Goal: Register for event/course

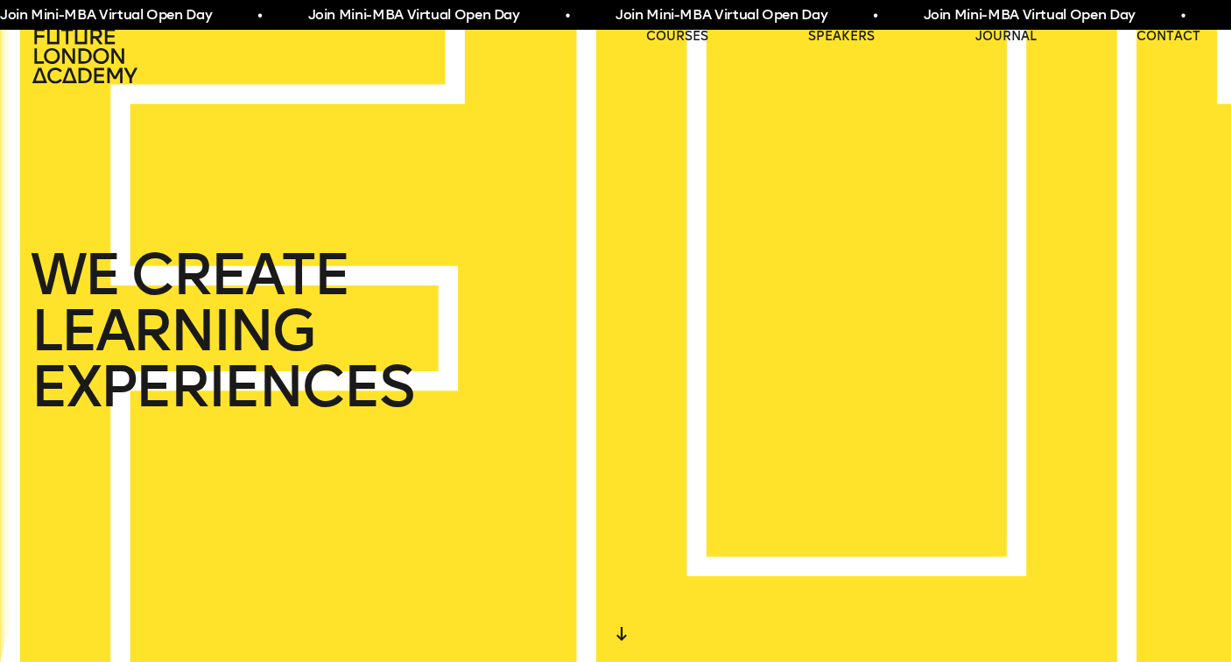
click at [711, 15] on span "Join Mini-MBA Virtual Open Day • Join Mini-MBA Virtual Open Day • Join Mini-MBA…" at bounding box center [751, 15] width 1540 height 22
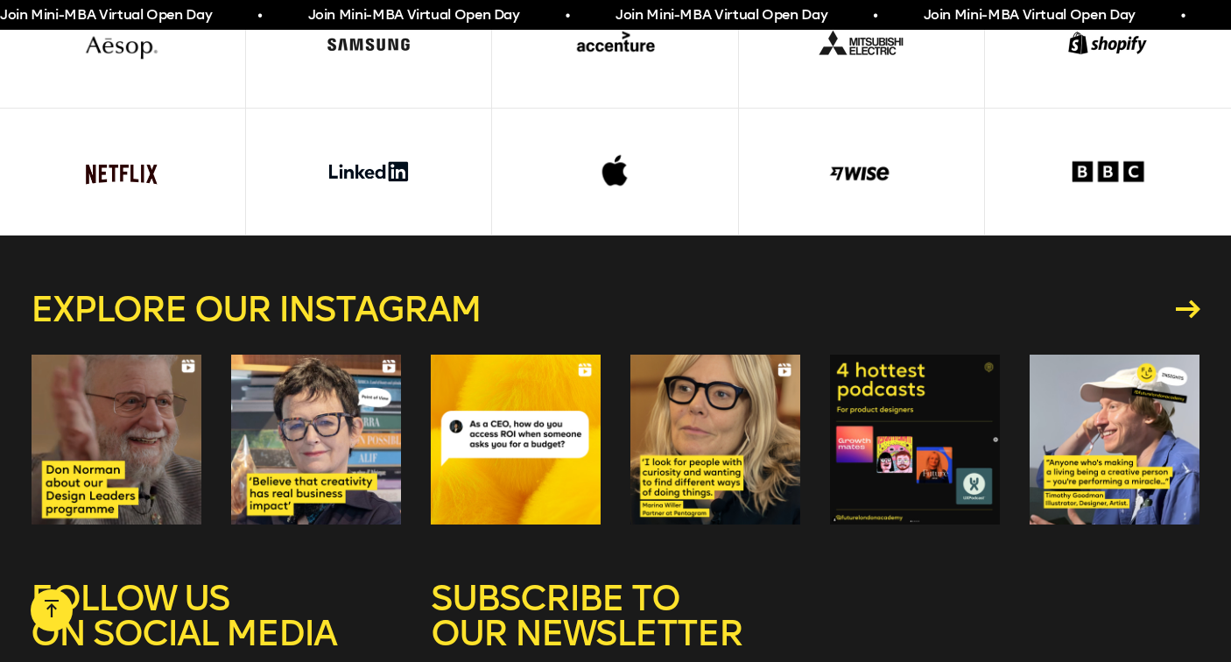
scroll to position [4526, 0]
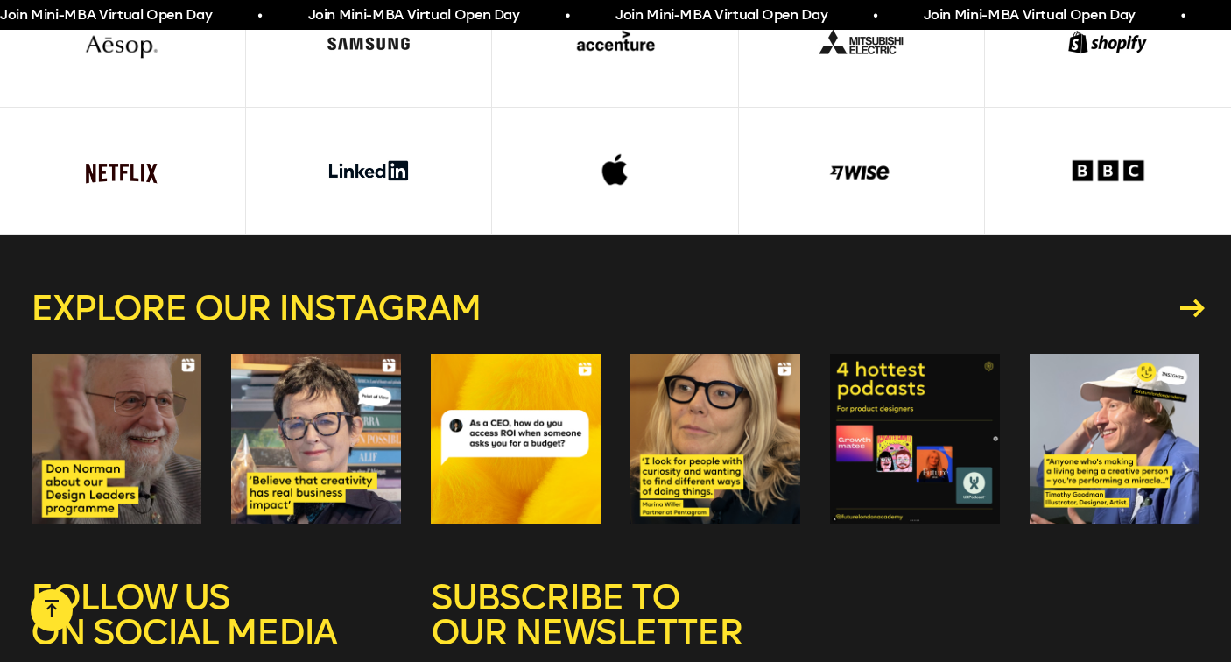
click at [390, 297] on link "Explore our instagram" at bounding box center [616, 308] width 1170 height 35
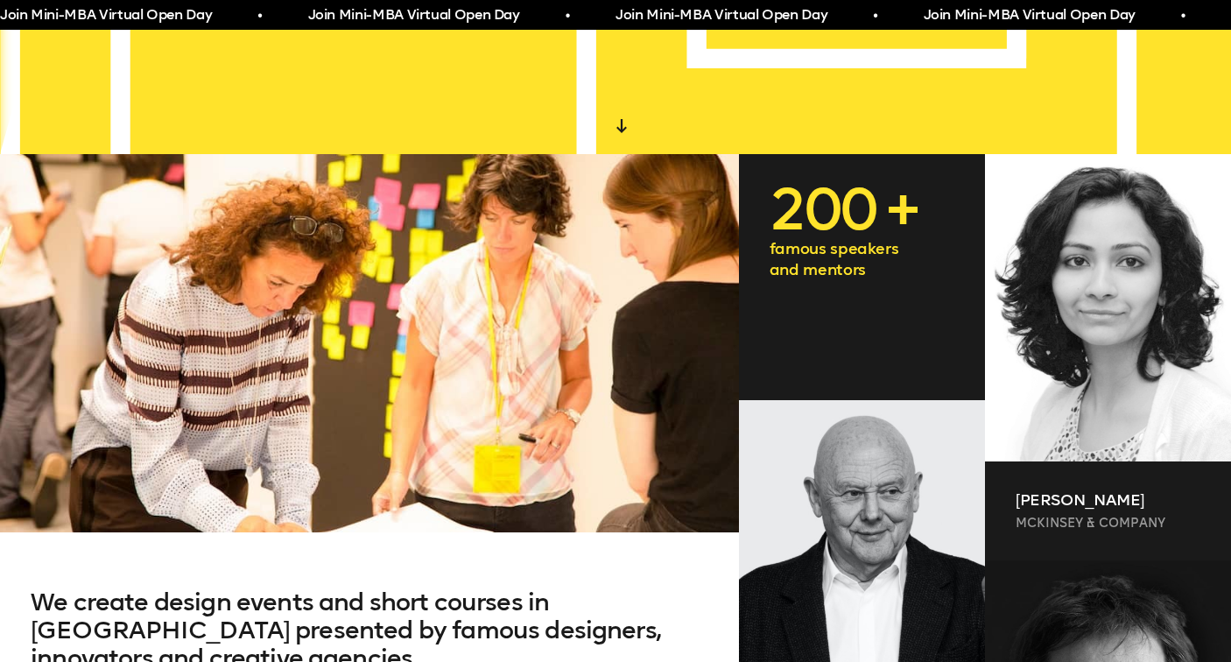
scroll to position [0, 0]
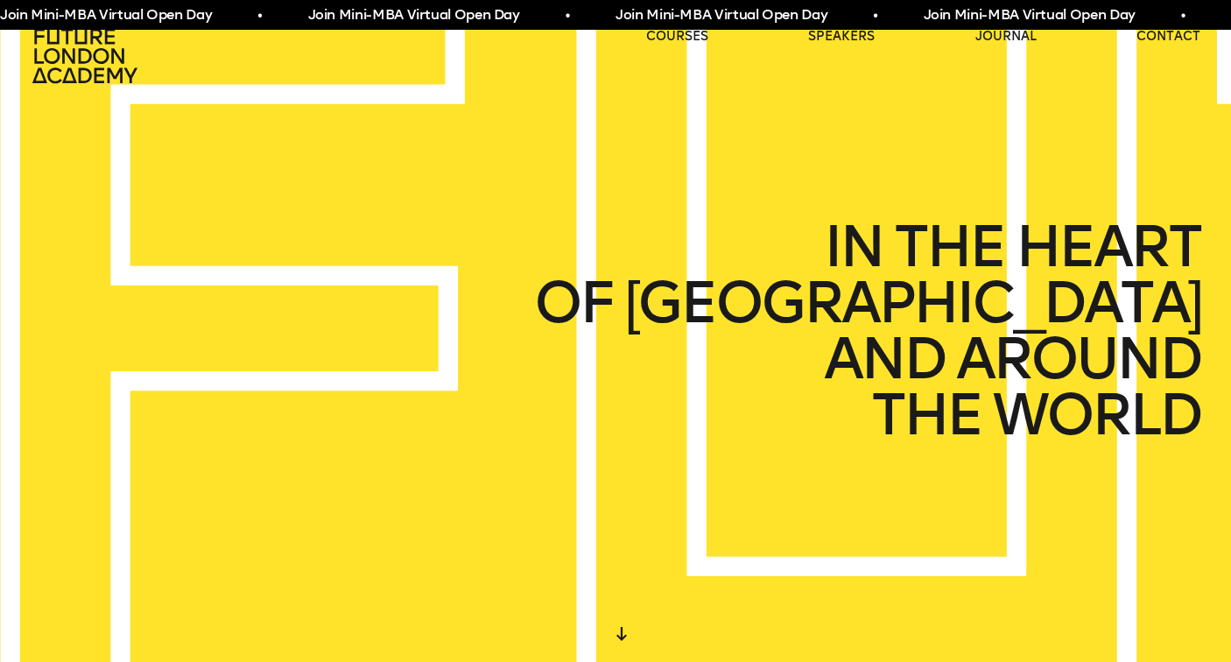
click at [82, 55] on icon at bounding box center [87, 56] width 112 height 56
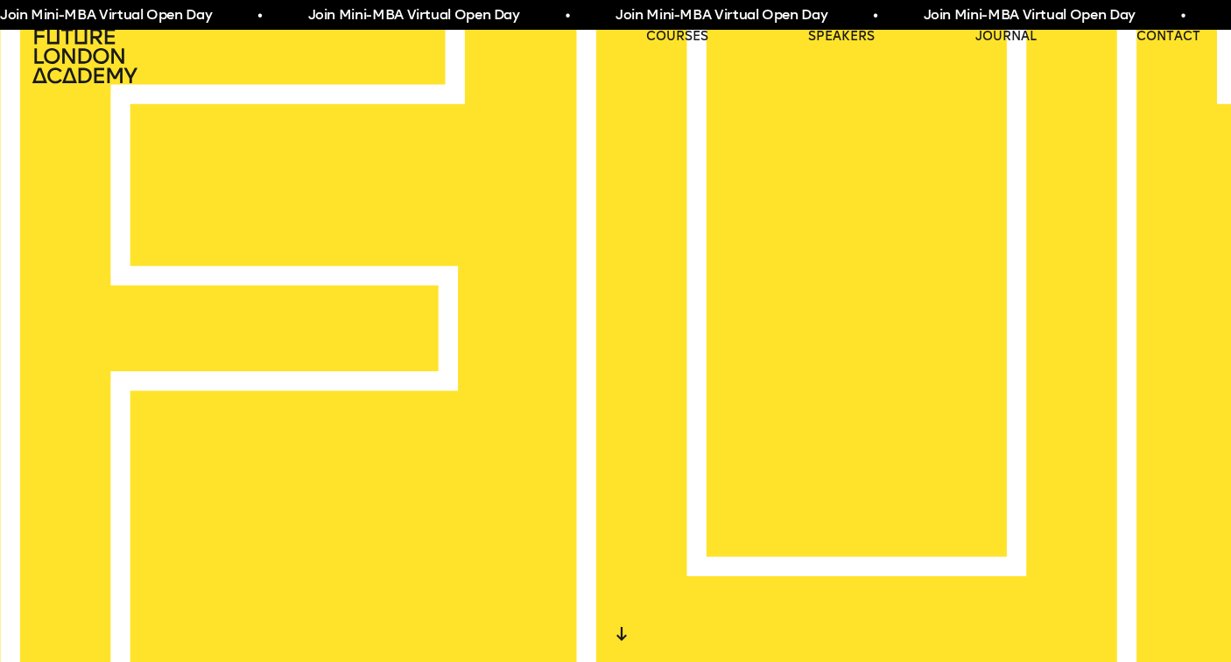
click at [1178, 28] on div "Join Mini-MBA Virtual Open Day • Join Mini-MBA Virtual Open Day • Join Mini-MBA…" at bounding box center [615, 15] width 1231 height 30
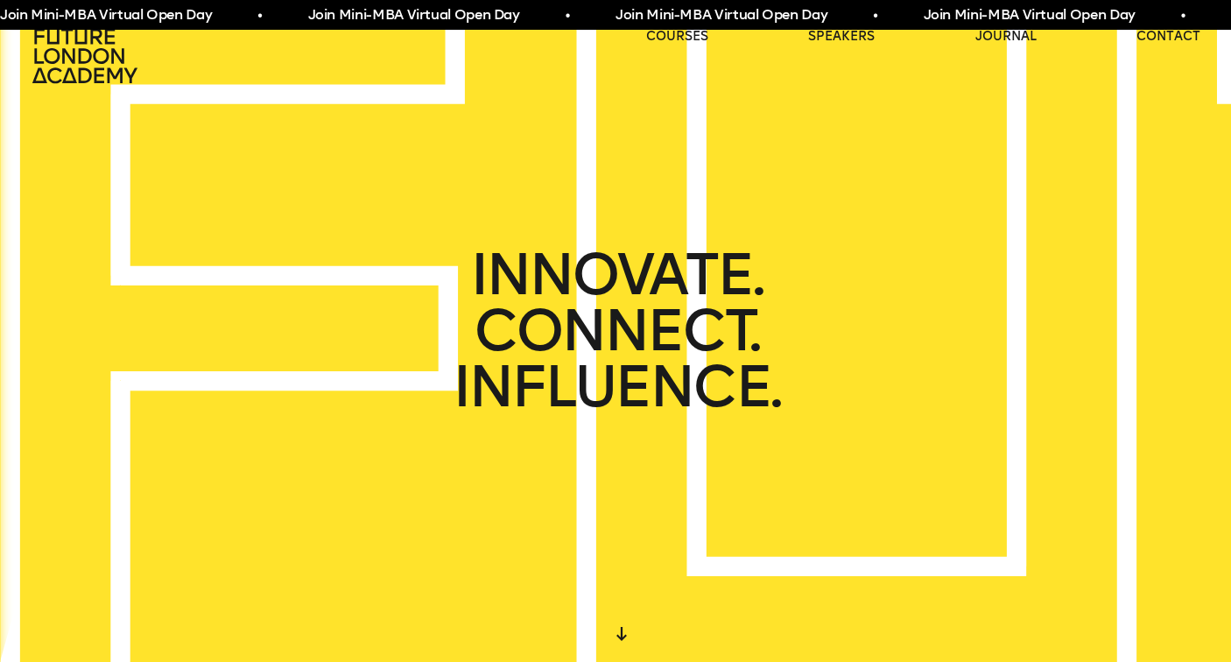
click at [642, 24] on span "Join Mini-MBA Virtual Open Day • Join Mini-MBA Virtual Open Day • Join Mini-MBA…" at bounding box center [768, 15] width 1540 height 22
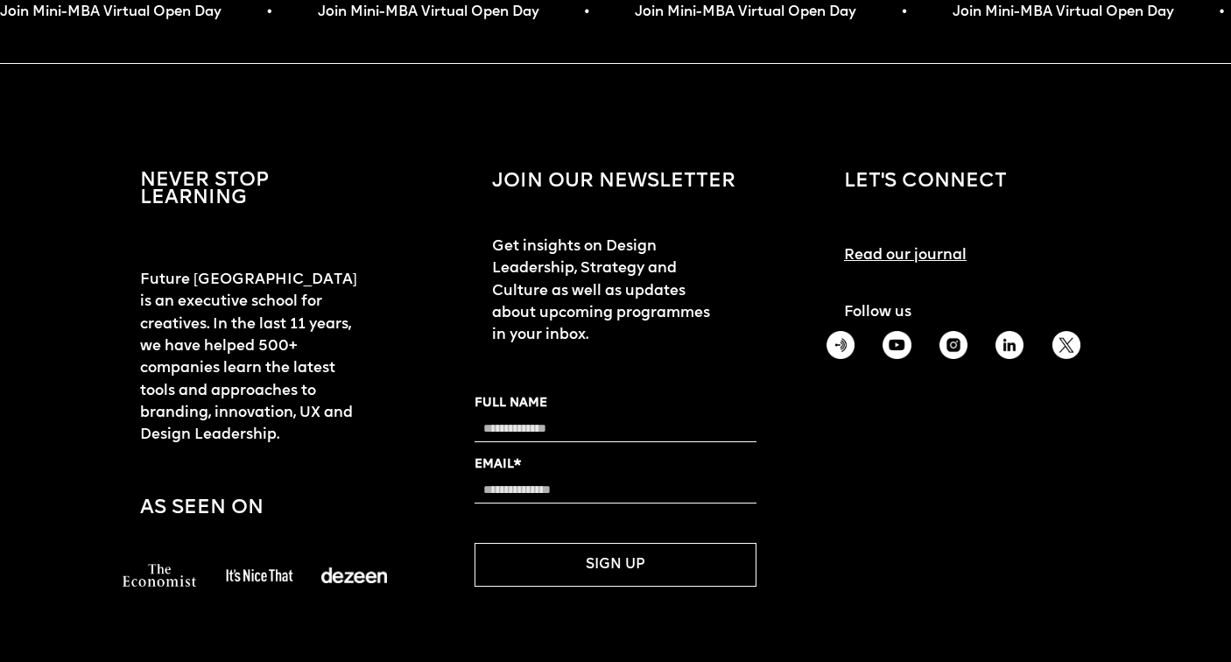
scroll to position [2205, 0]
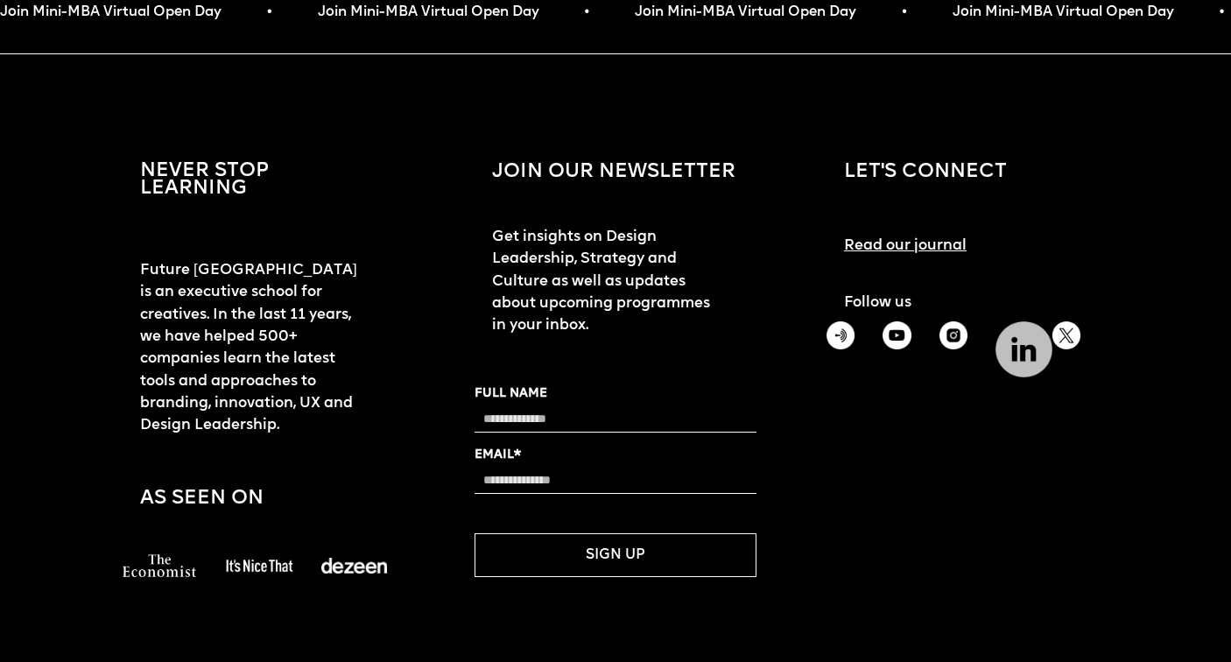
click at [1012, 342] on img at bounding box center [1024, 349] width 56 height 56
click at [507, 407] on input "Full Name" at bounding box center [616, 419] width 282 height 26
click at [480, 419] on input "**********" at bounding box center [616, 419] width 282 height 26
click at [517, 417] on input "**********" at bounding box center [616, 419] width 282 height 26
type input "**********"
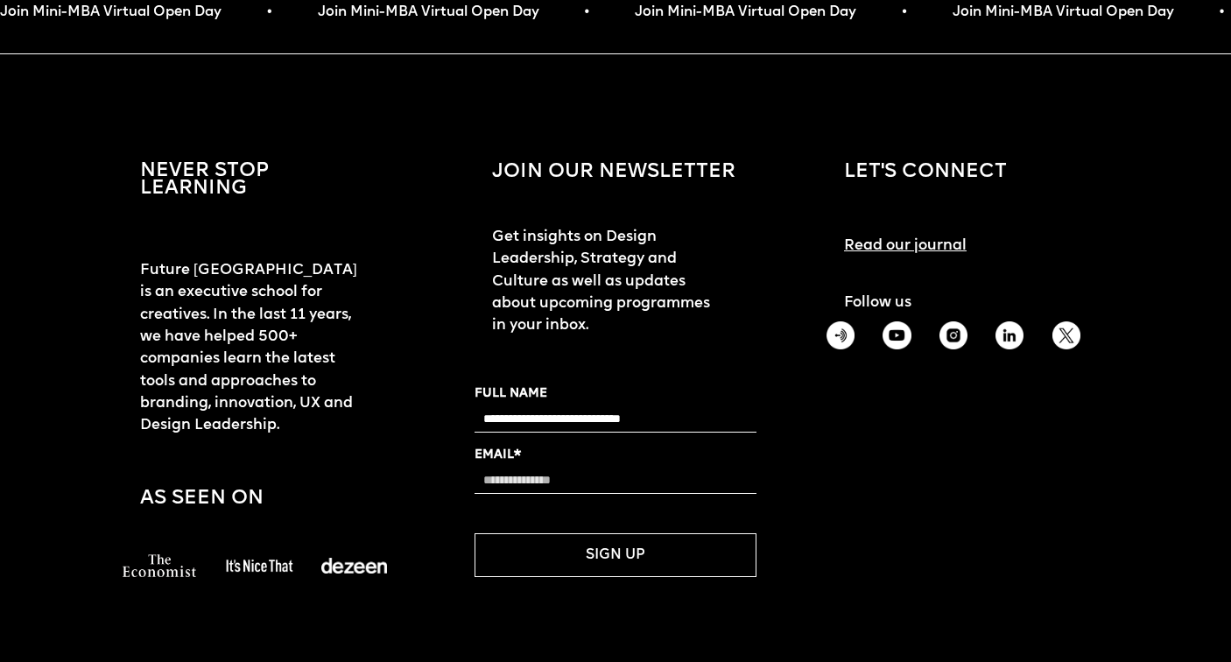
click at [521, 475] on input "Email*" at bounding box center [616, 481] width 282 height 26
type input "**********"
click at [614, 558] on button "SIGN UP" at bounding box center [616, 555] width 282 height 44
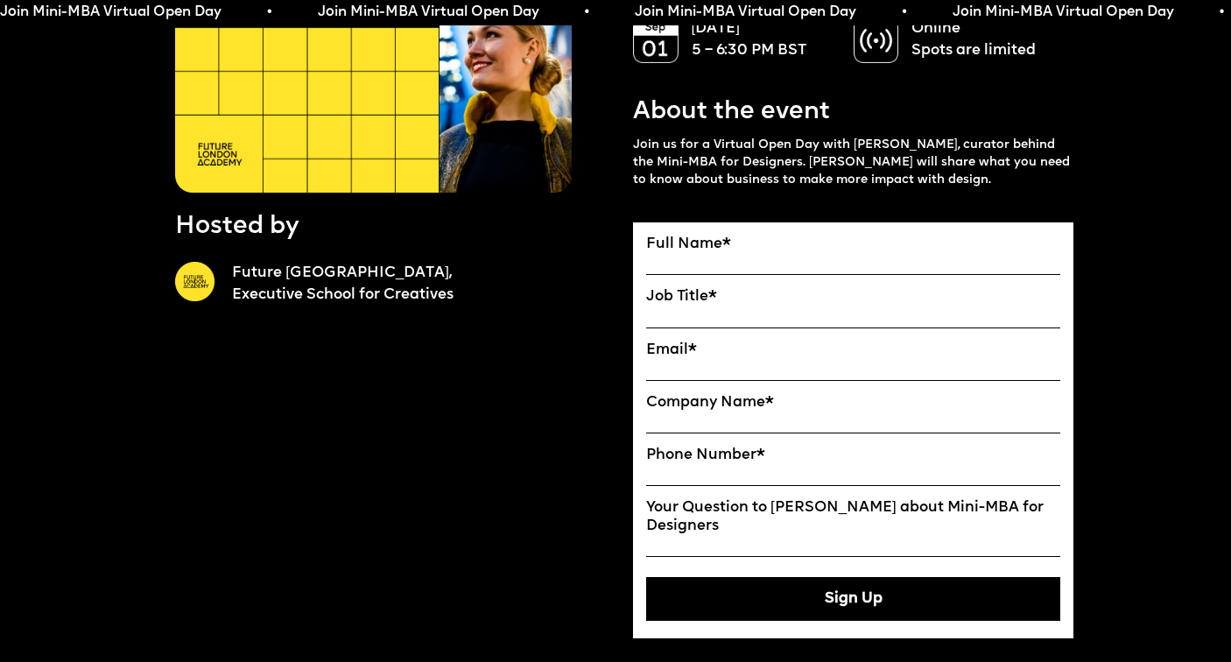
scroll to position [0, 0]
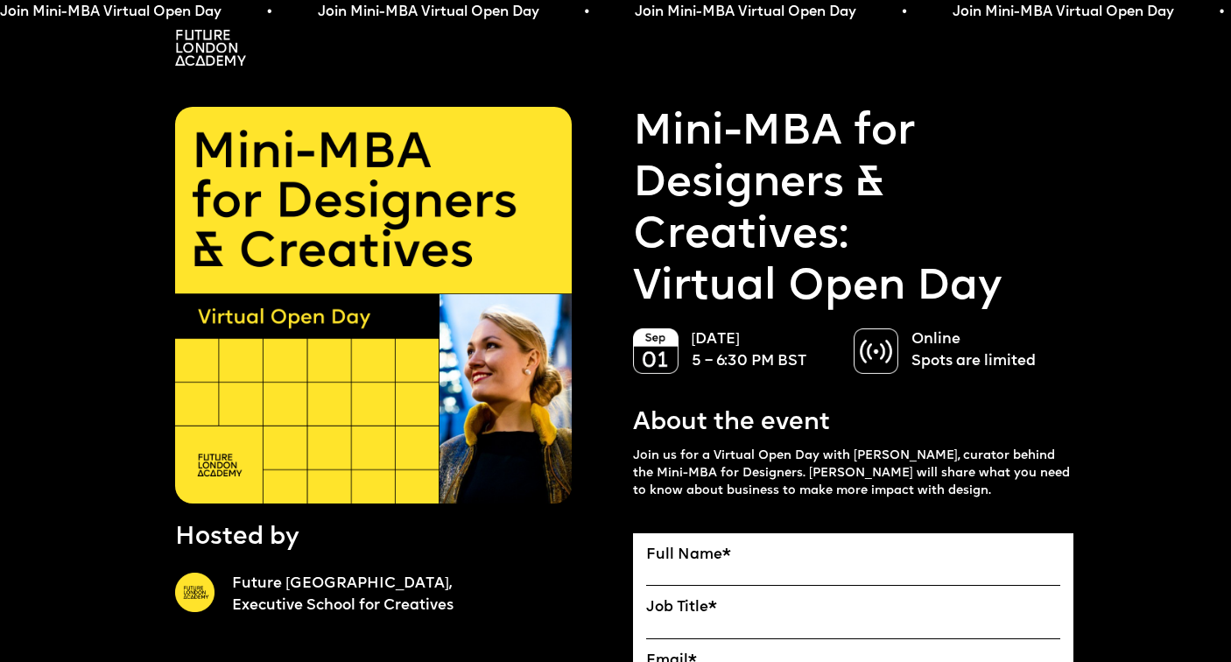
click at [206, 61] on img at bounding box center [210, 48] width 71 height 36
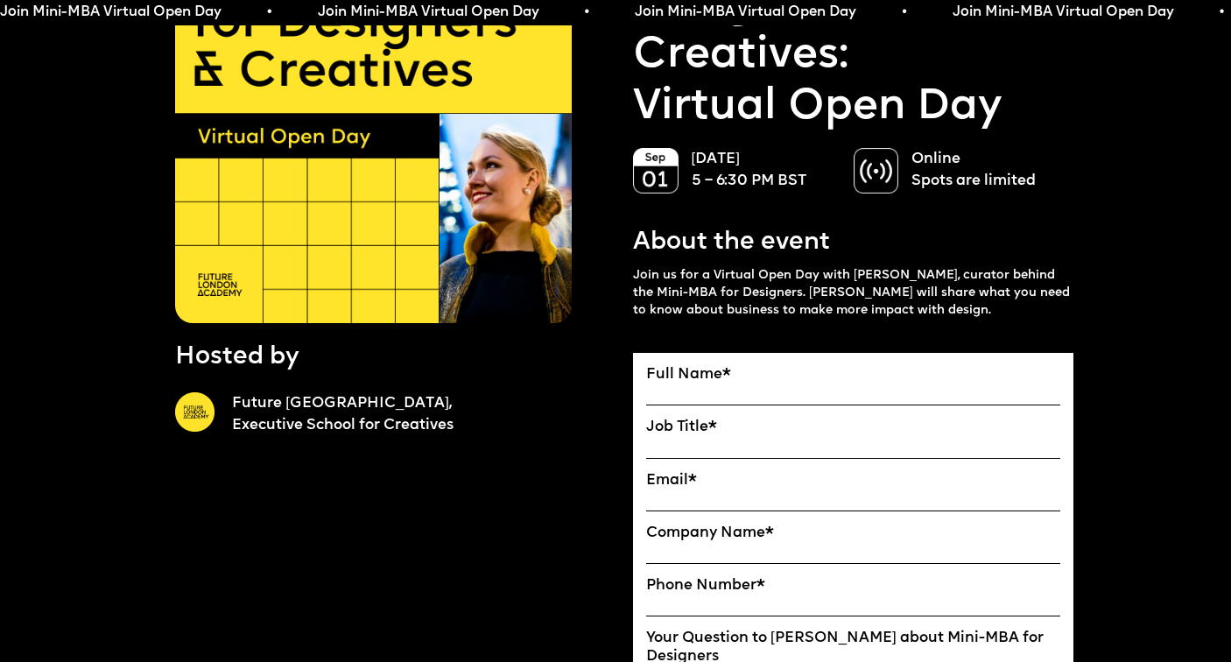
scroll to position [246, 0]
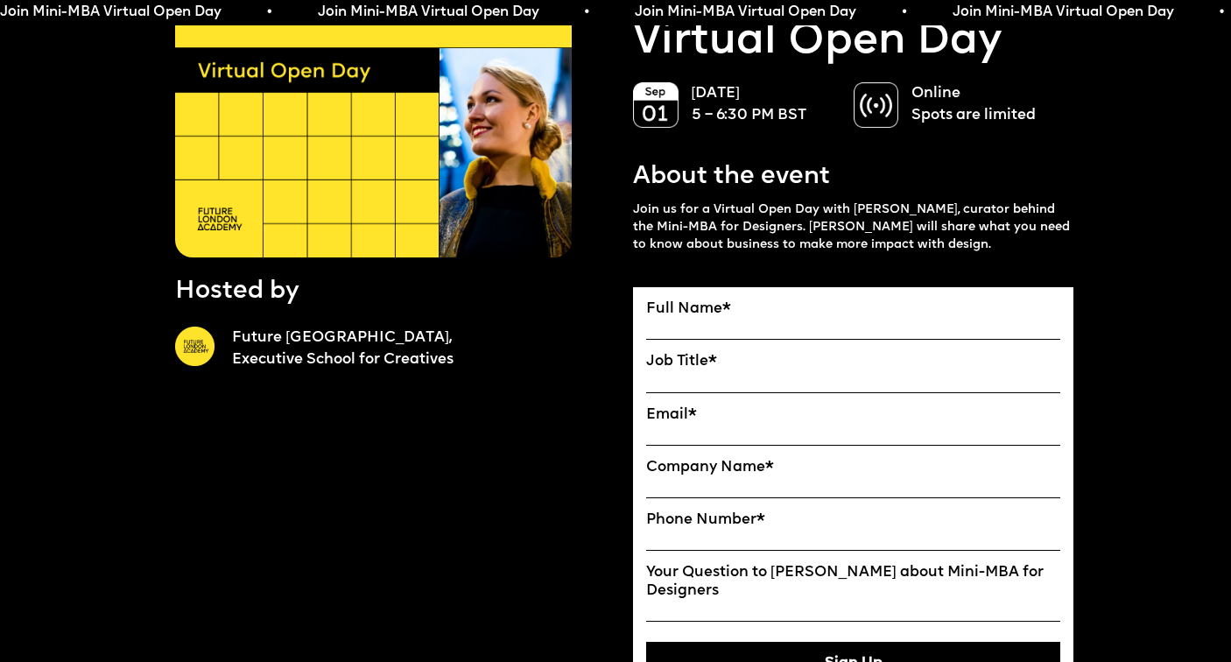
click at [755, 315] on label "Full Name *" at bounding box center [853, 309] width 414 height 18
click at [0, 0] on input "Full Name" at bounding box center [0, 0] width 0 height 0
click at [670, 321] on input "Full Name" at bounding box center [853, 329] width 414 height 22
type input "**********"
click at [753, 381] on input "Job Title" at bounding box center [853, 382] width 414 height 22
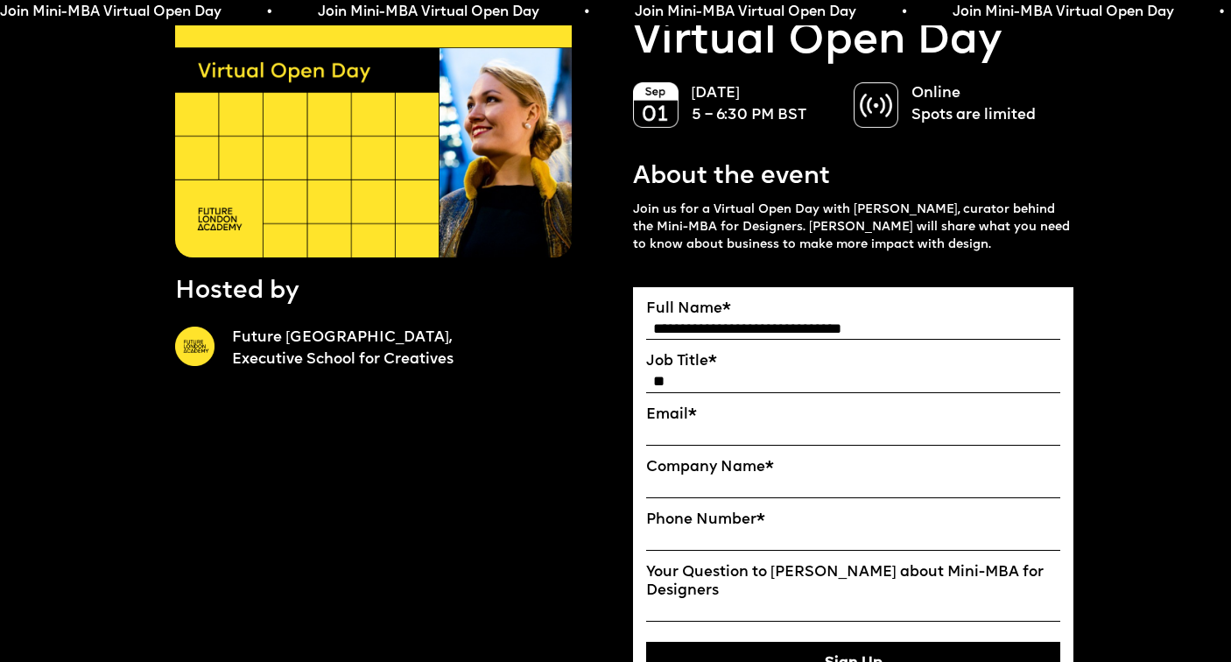
type input "*"
type input "**********"
click at [756, 441] on div at bounding box center [853, 437] width 414 height 26
click at [756, 428] on input "Email*" at bounding box center [853, 435] width 414 height 22
type input "**********"
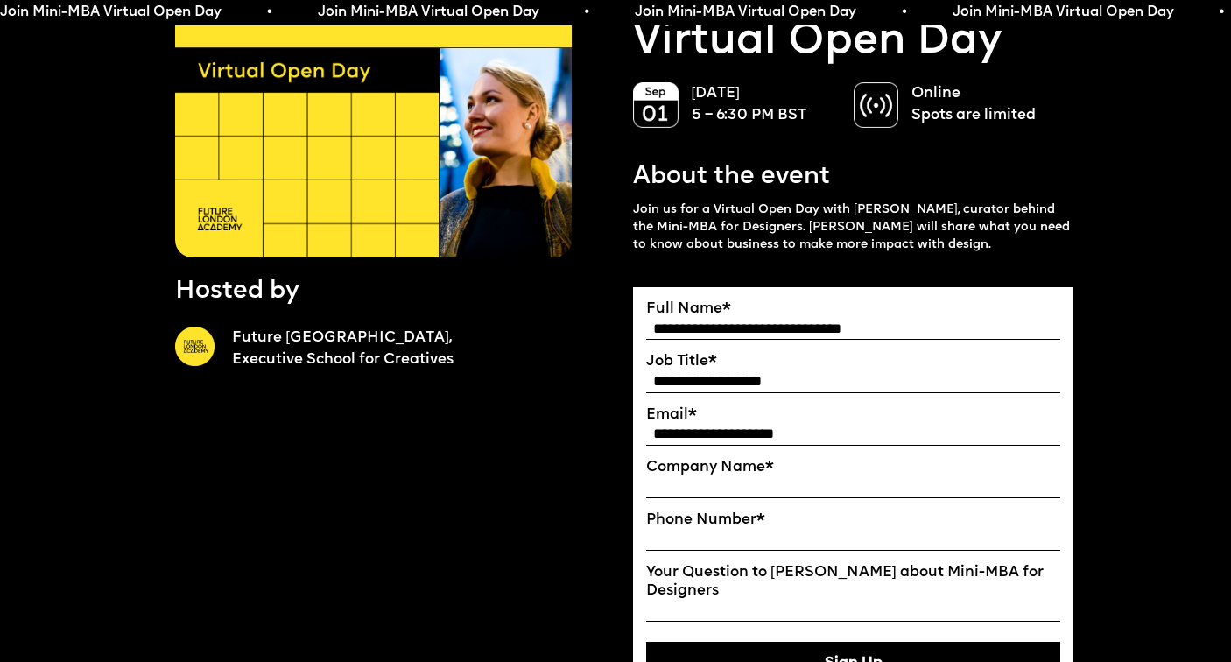
click at [680, 484] on input "Company Name" at bounding box center [853, 487] width 414 height 22
type input "****"
click at [673, 540] on input "Phone Number *" at bounding box center [853, 540] width 414 height 22
click at [653, 540] on input "*********" at bounding box center [853, 540] width 414 height 22
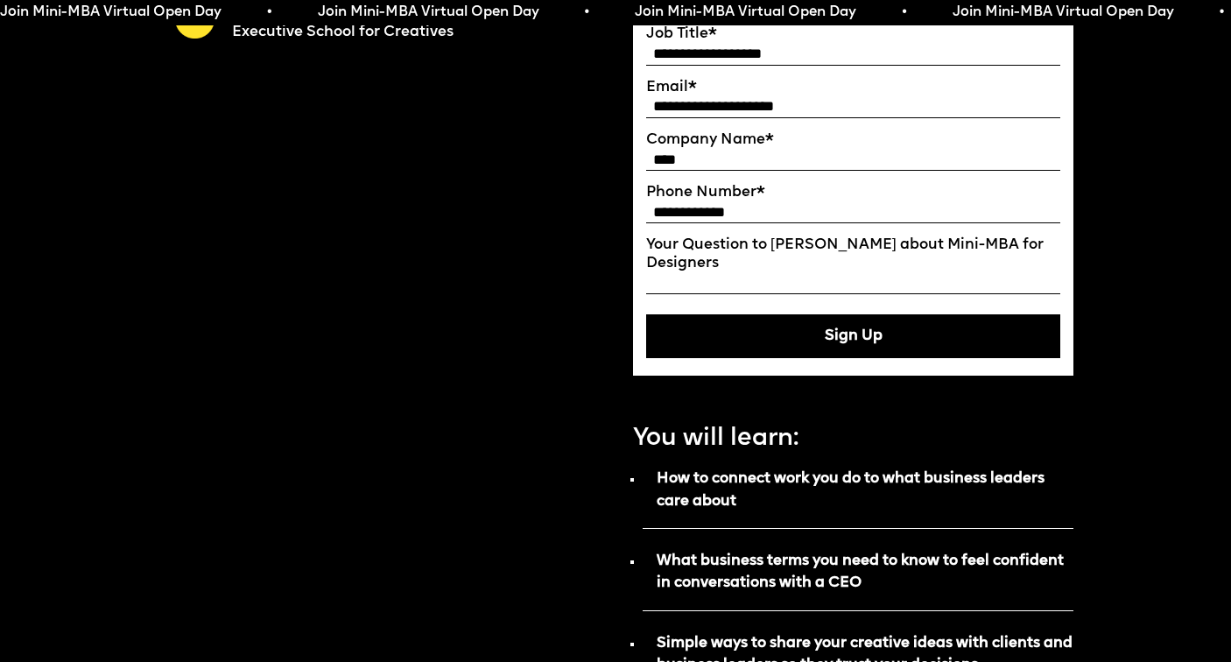
scroll to position [575, 0]
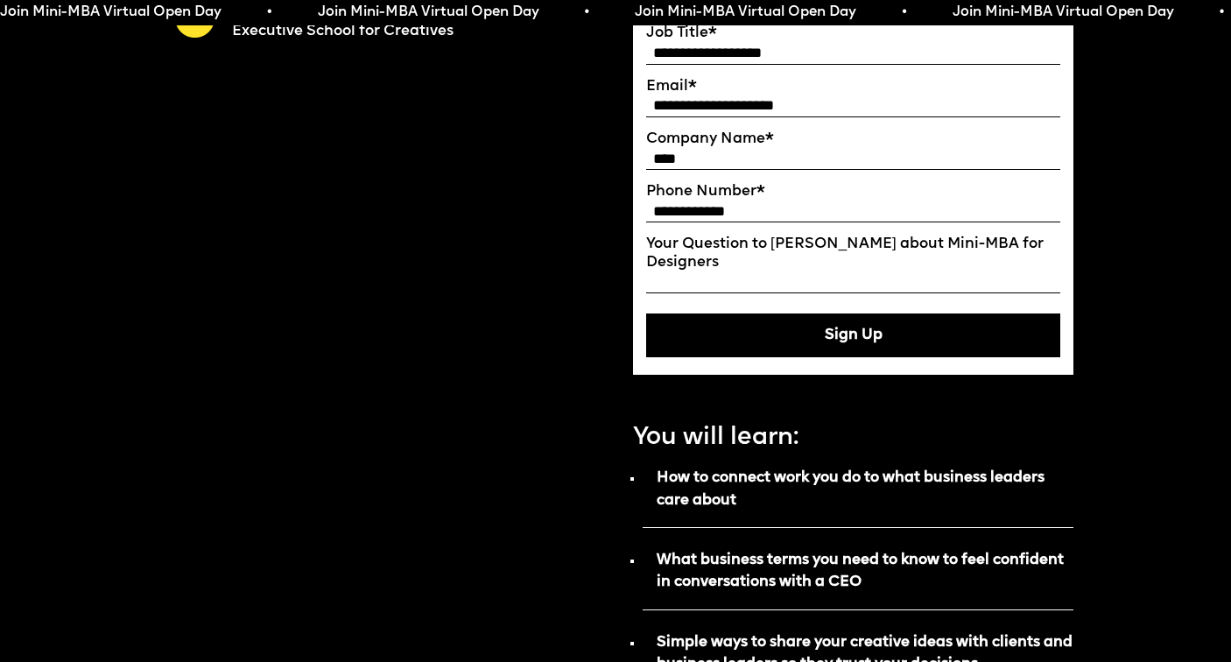
type input "**********"
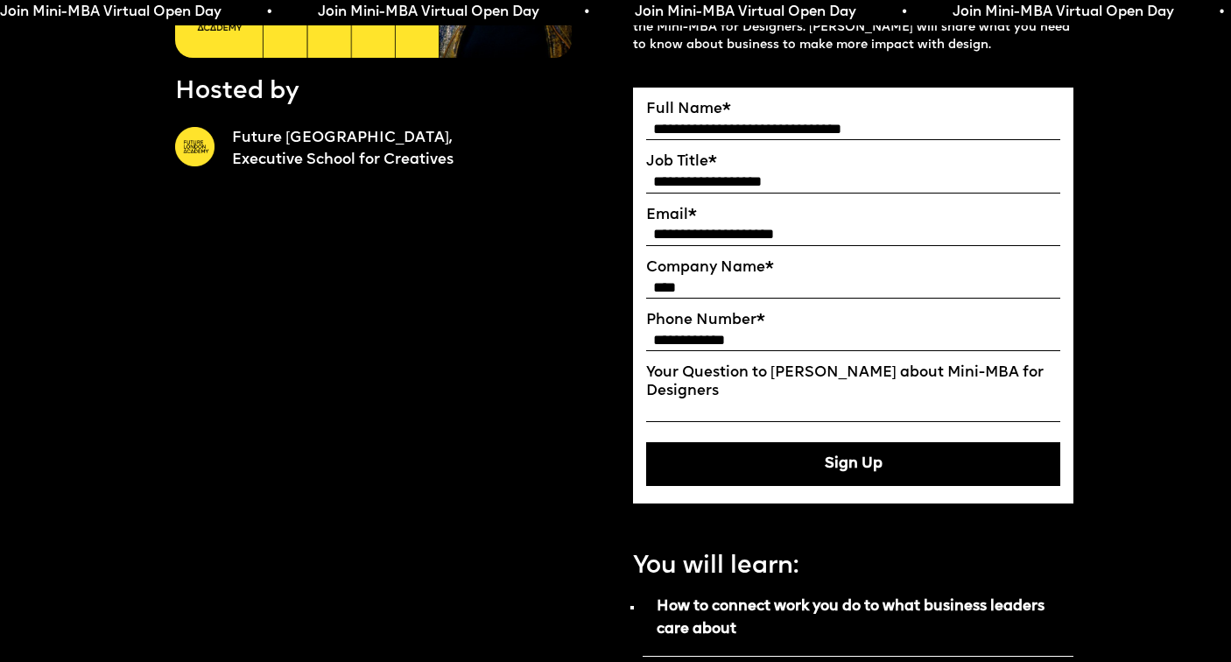
scroll to position [437, 0]
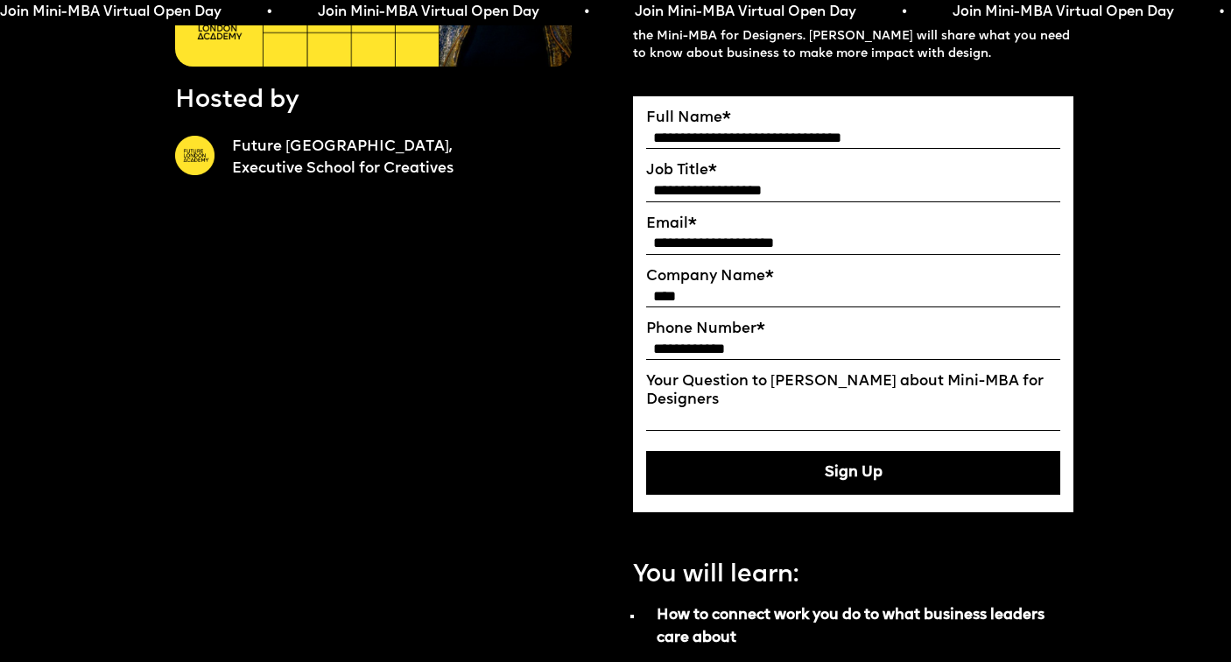
click at [691, 297] on input "****" at bounding box center [853, 297] width 414 height 22
click at [686, 287] on input "********" at bounding box center [853, 297] width 414 height 22
type input "********"
click at [683, 180] on input "**********" at bounding box center [853, 191] width 414 height 22
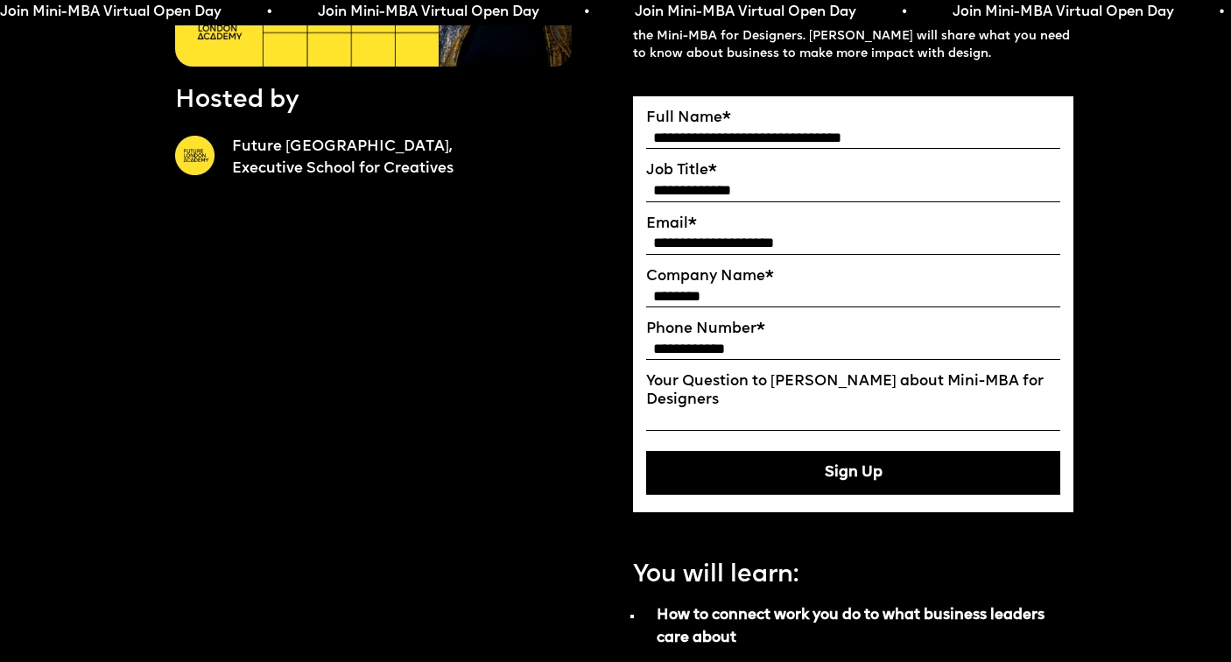
drag, startPoint x: 764, startPoint y: 189, endPoint x: 621, endPoint y: 173, distance: 143.6
type input "**********"
click at [892, 471] on button "Sign Up" at bounding box center [853, 473] width 414 height 44
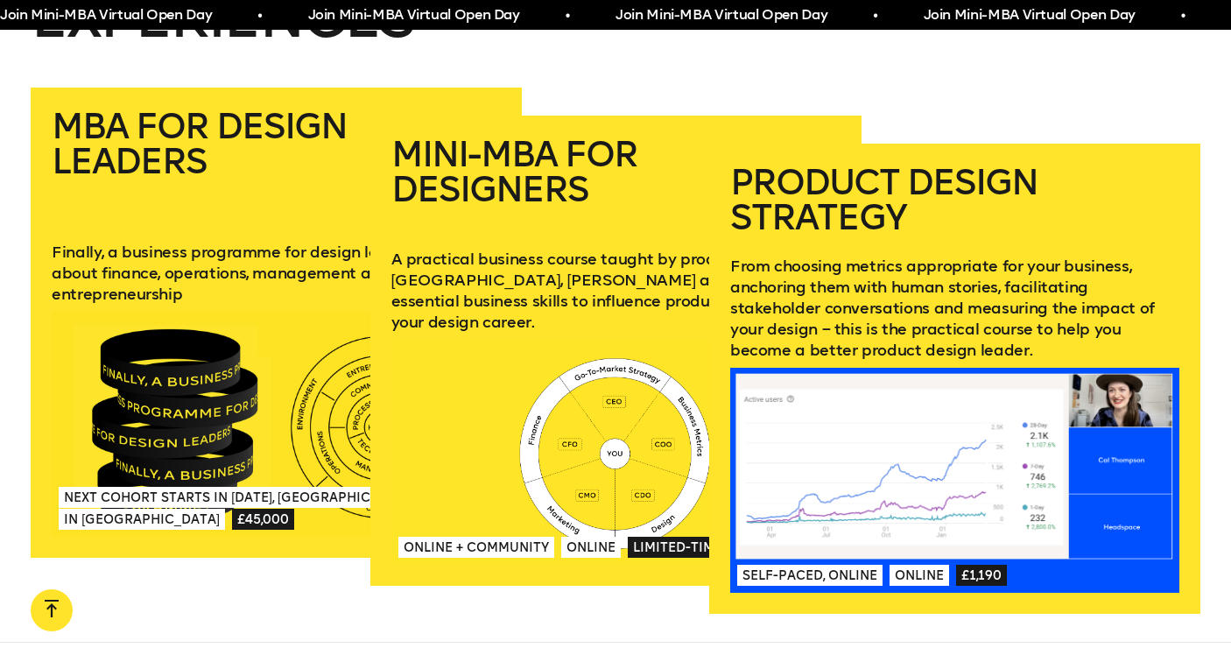
scroll to position [2442, 0]
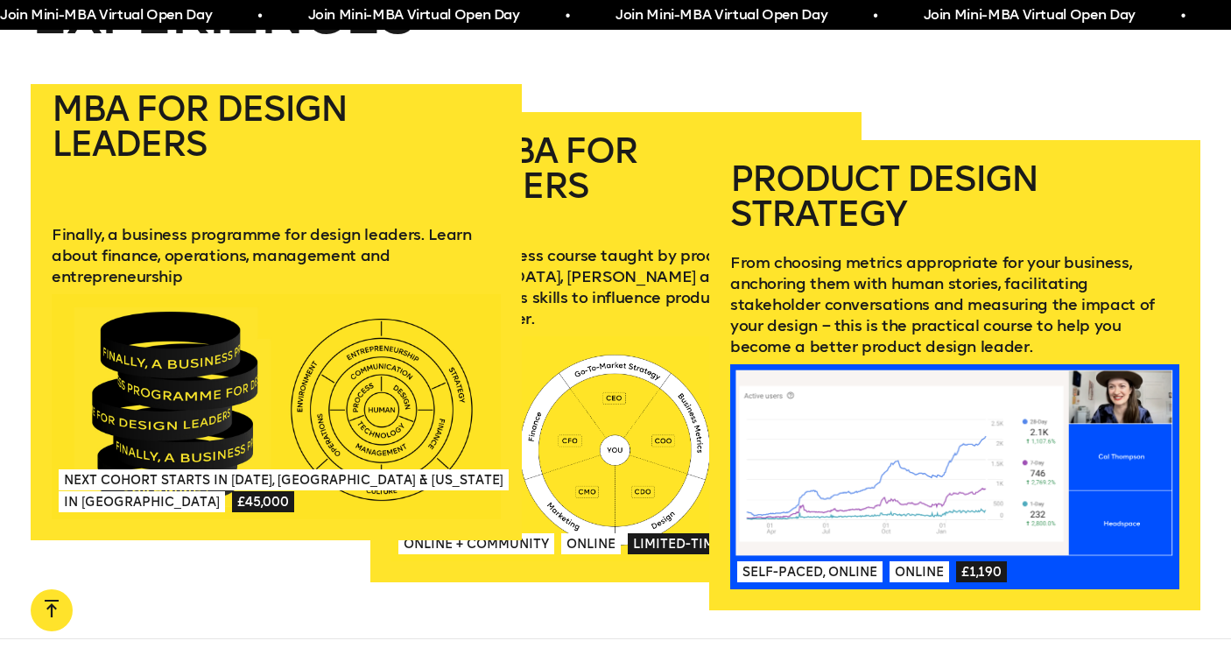
click at [173, 159] on h2 "MBA for Design Leaders" at bounding box center [276, 147] width 449 height 112
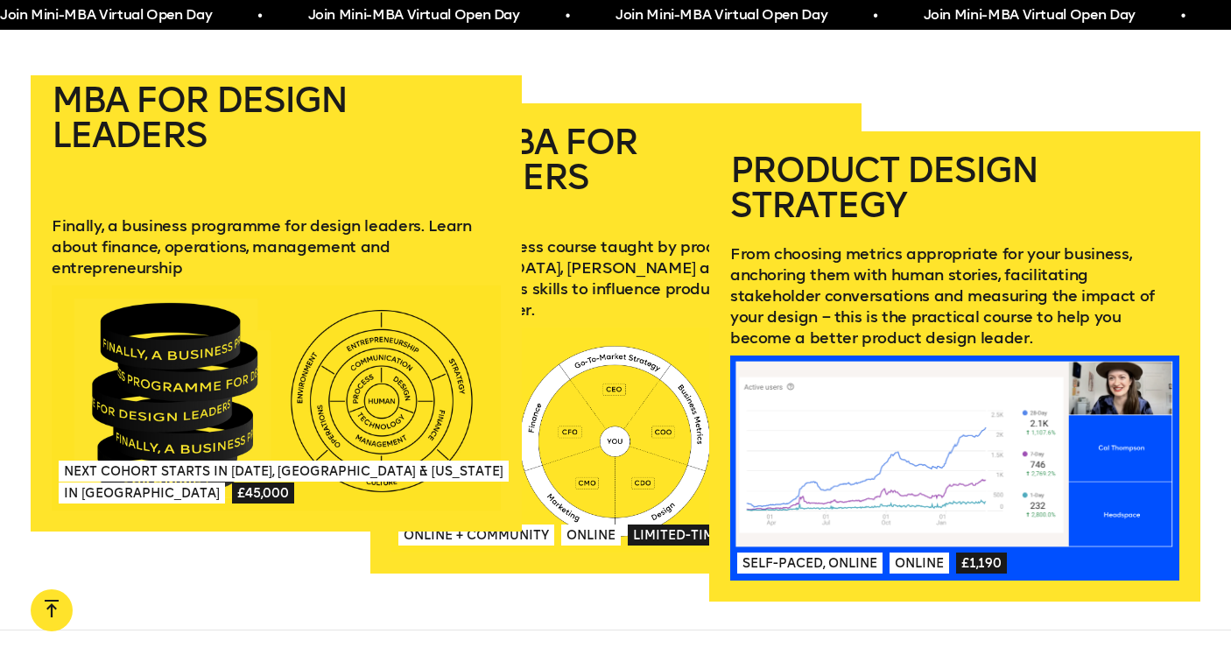
scroll to position [2451, 0]
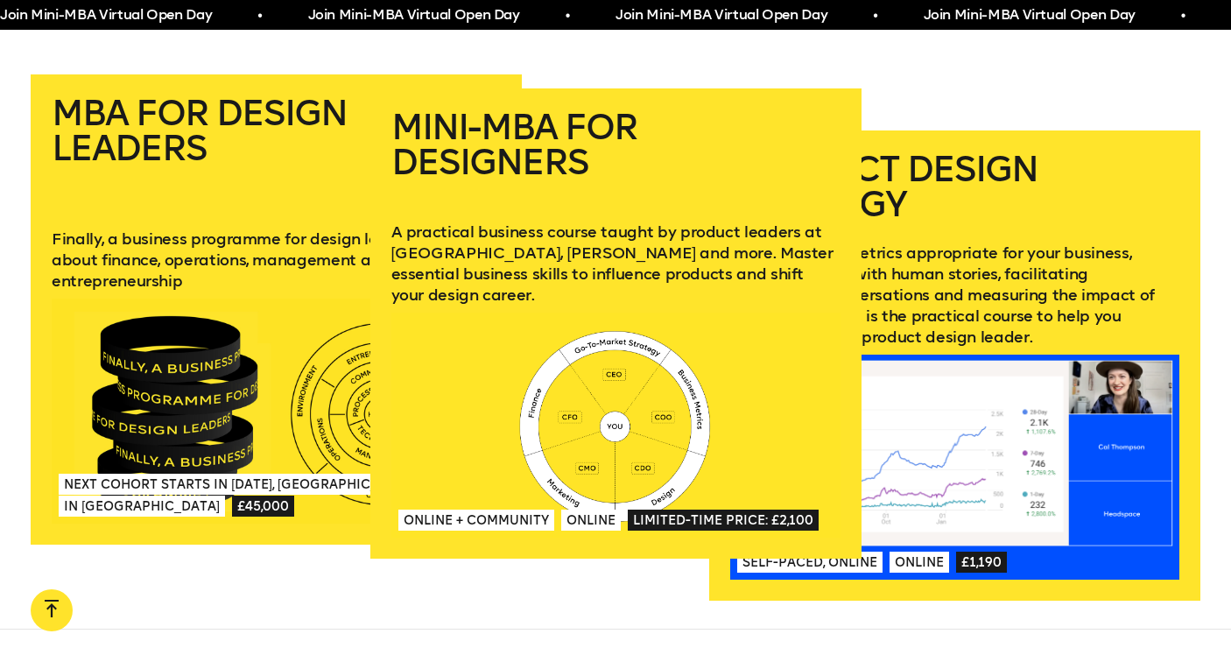
click at [561, 127] on h2 "Mini-MBA for Designers" at bounding box center [615, 154] width 449 height 91
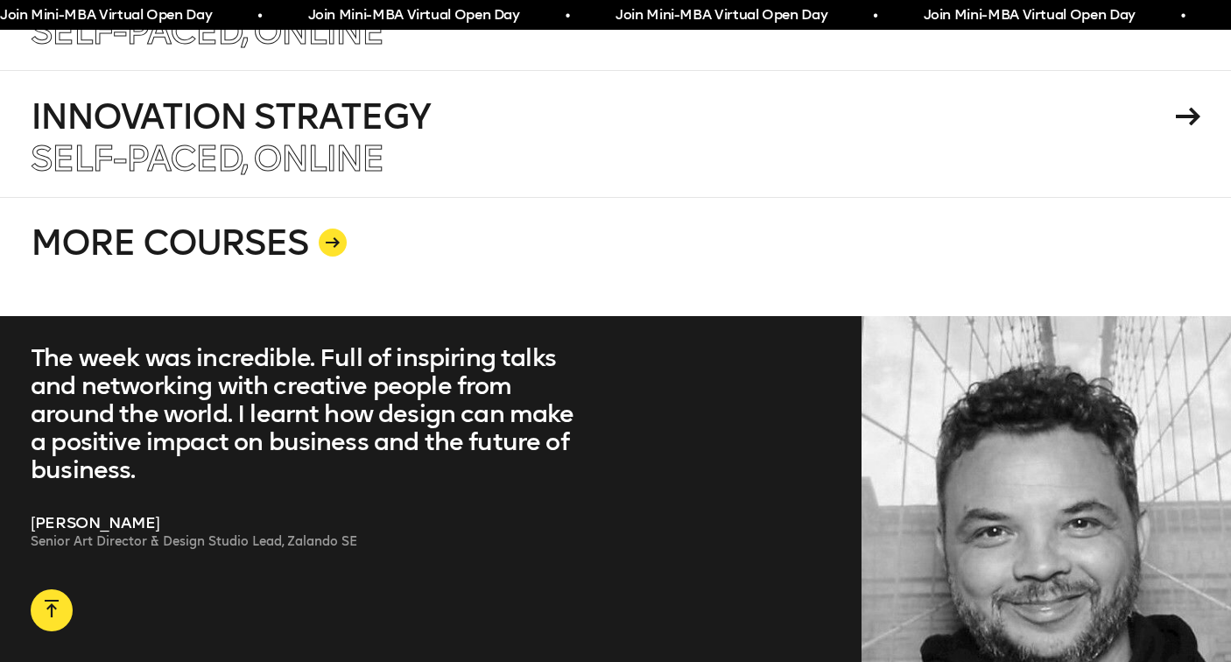
scroll to position [3405, 0]
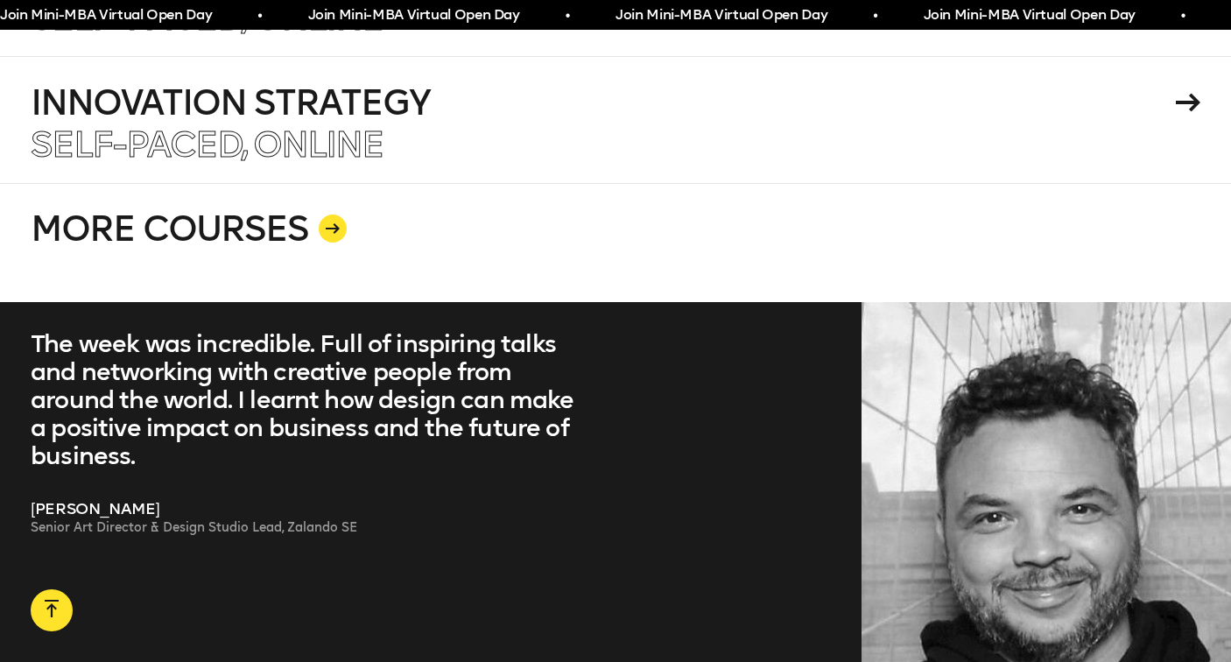
click at [216, 232] on link "MORE COURSES" at bounding box center [616, 242] width 1170 height 119
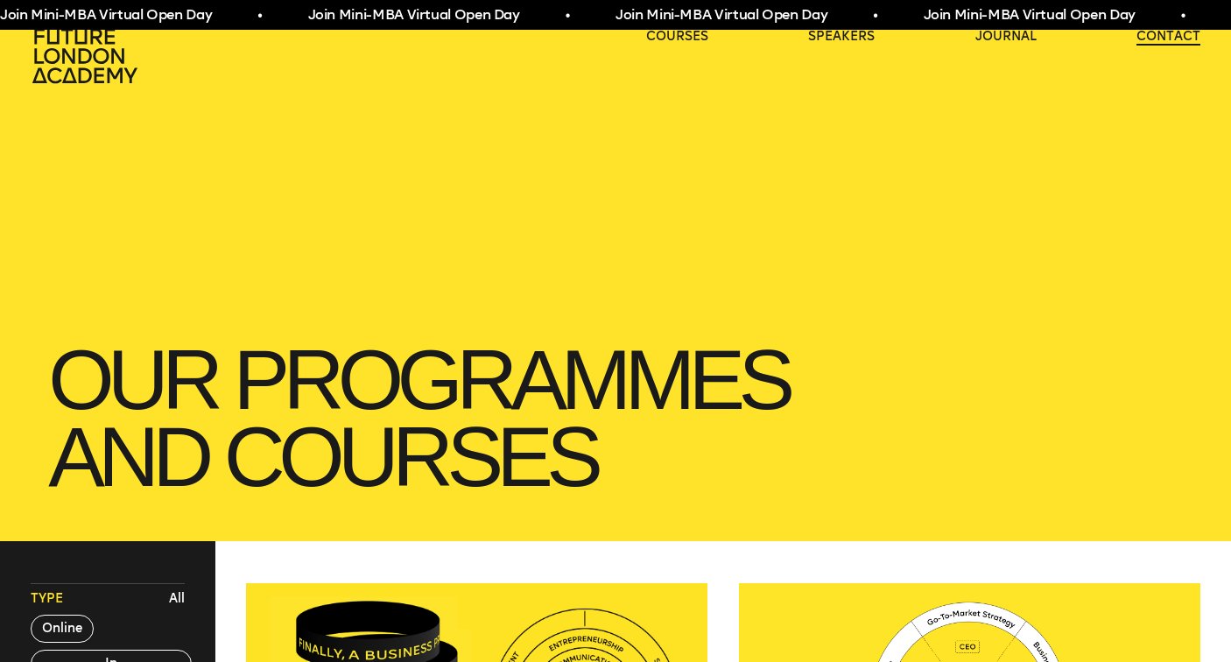
click at [1163, 30] on link "contact" at bounding box center [1169, 37] width 64 height 18
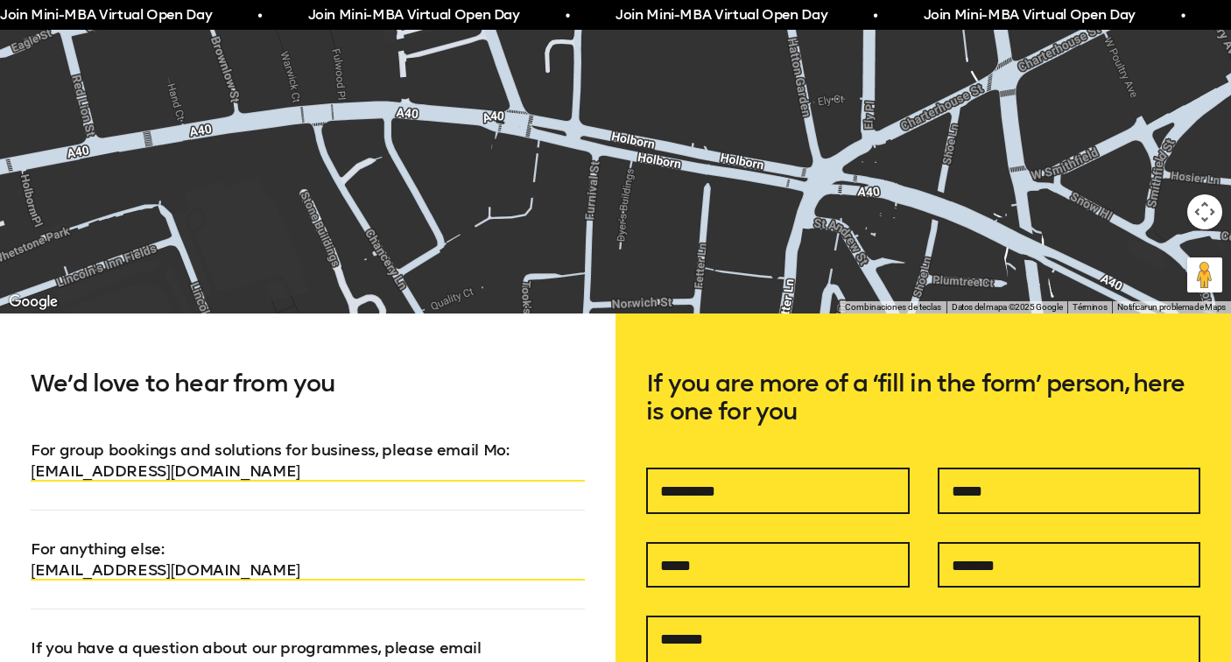
scroll to position [852, 0]
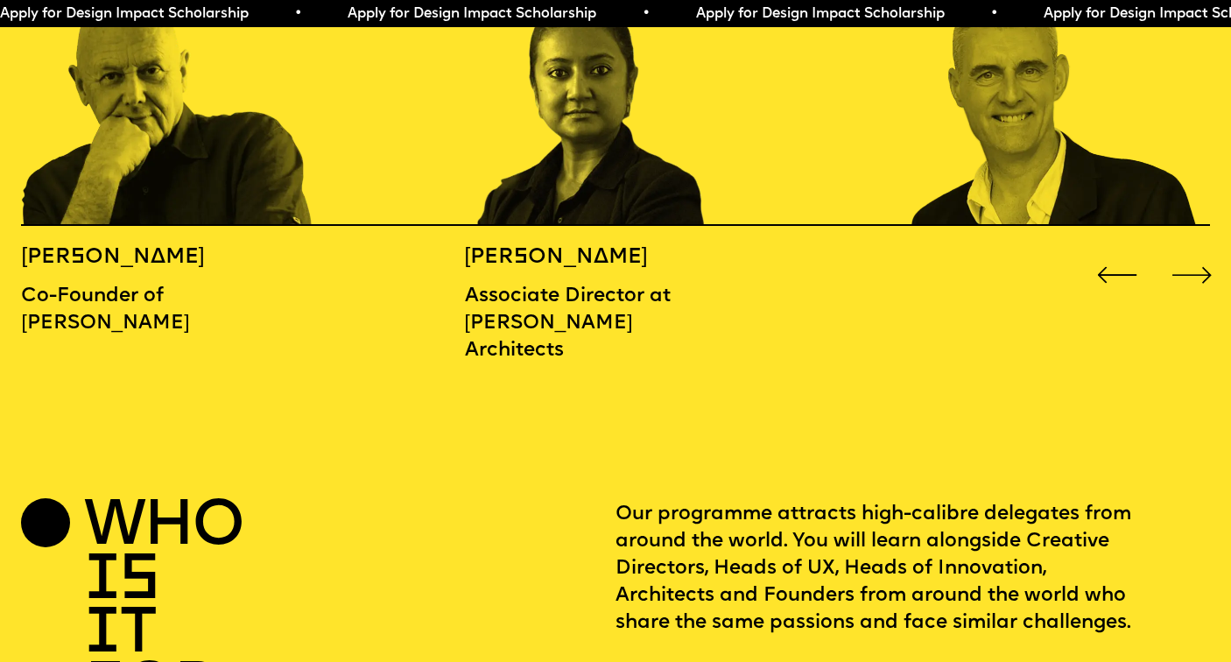
scroll to position [2061, 0]
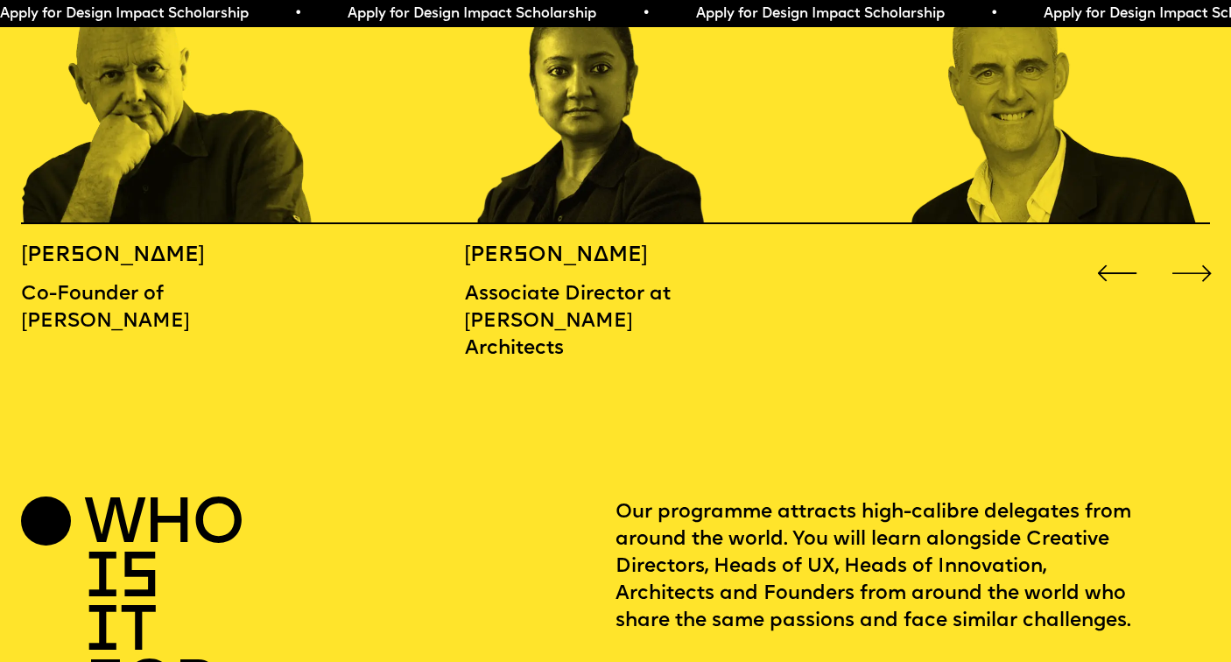
click at [1200, 249] on div "Next slide" at bounding box center [1192, 273] width 49 height 49
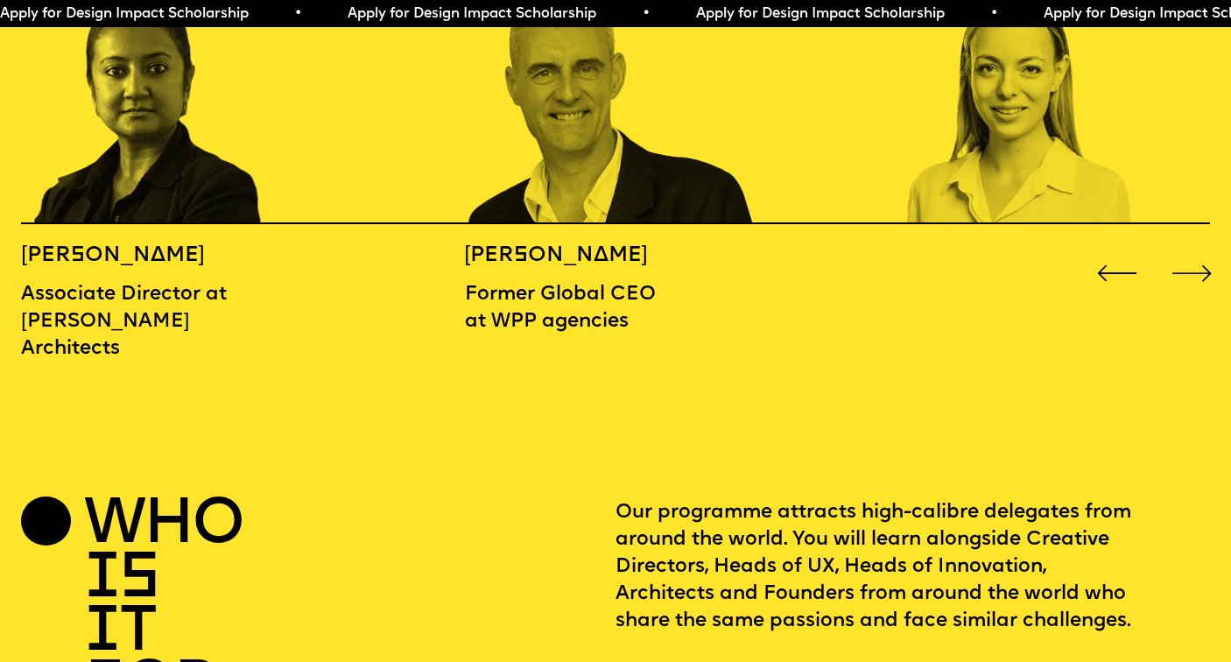
click at [1200, 249] on div "Next slide" at bounding box center [1192, 273] width 49 height 49
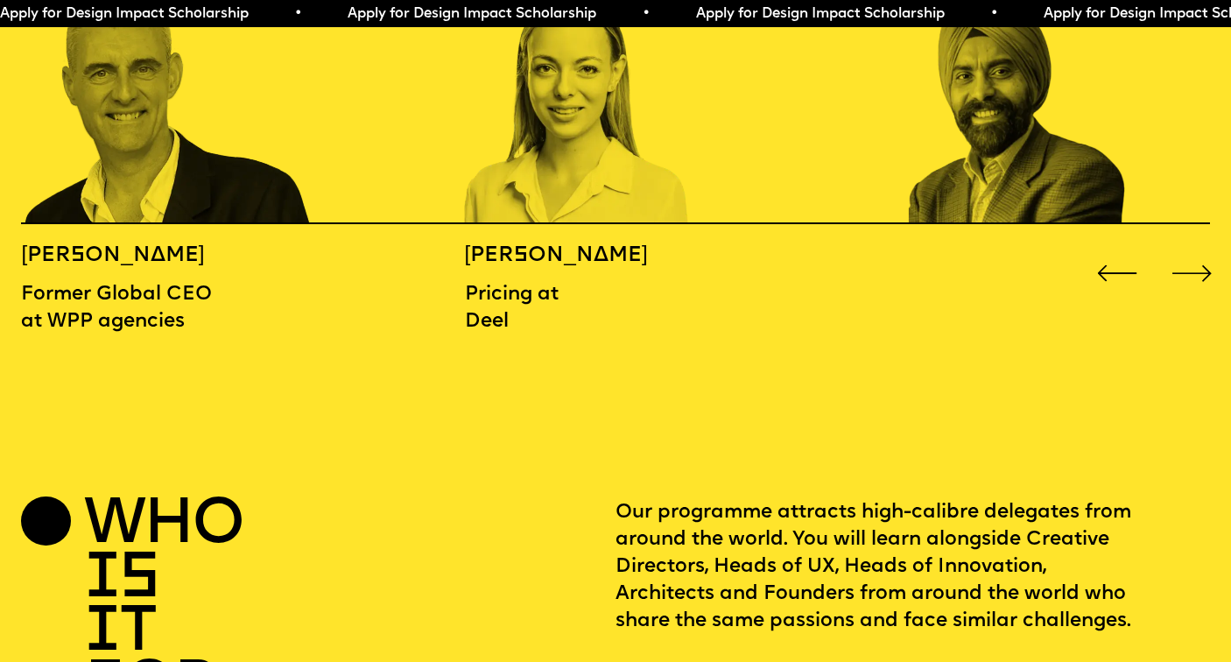
click at [1200, 249] on div "Next slide" at bounding box center [1192, 273] width 49 height 49
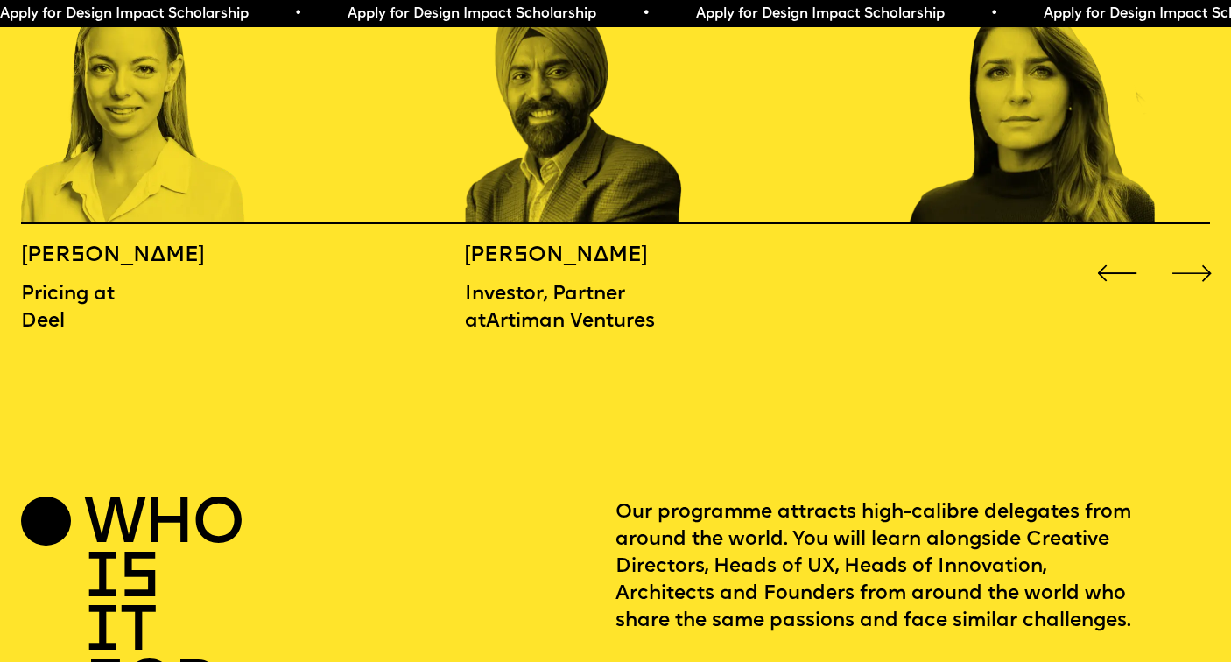
click at [1200, 249] on div "Next slide" at bounding box center [1192, 273] width 49 height 49
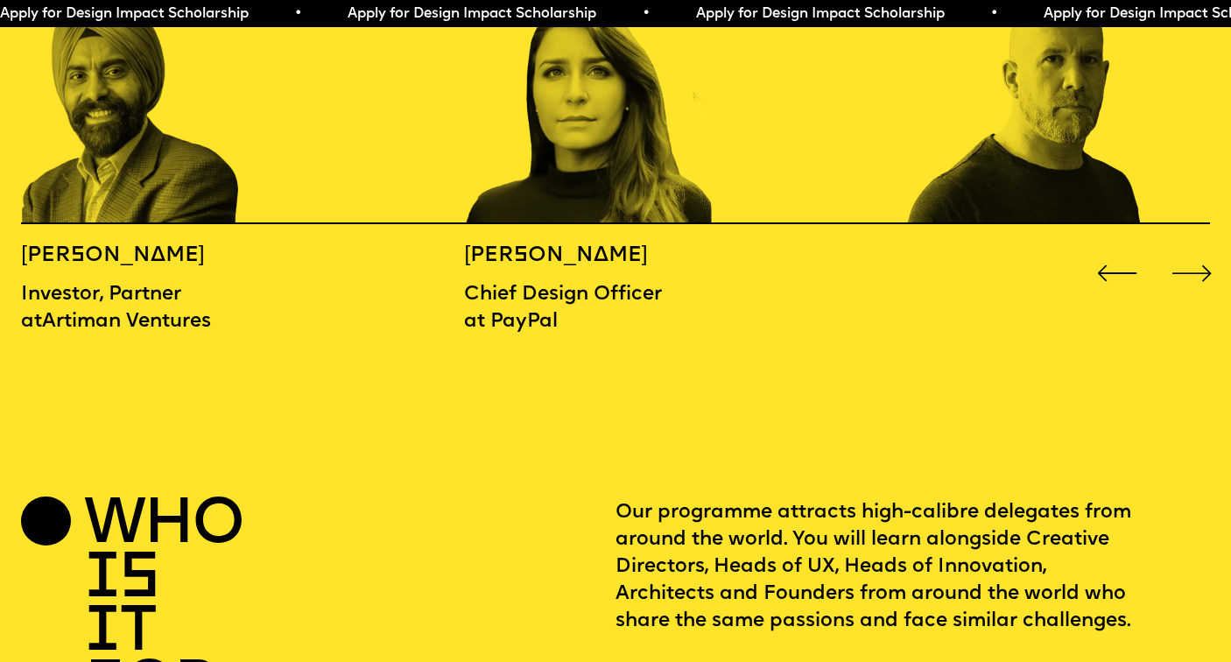
click at [1200, 249] on div "Next slide" at bounding box center [1192, 273] width 49 height 49
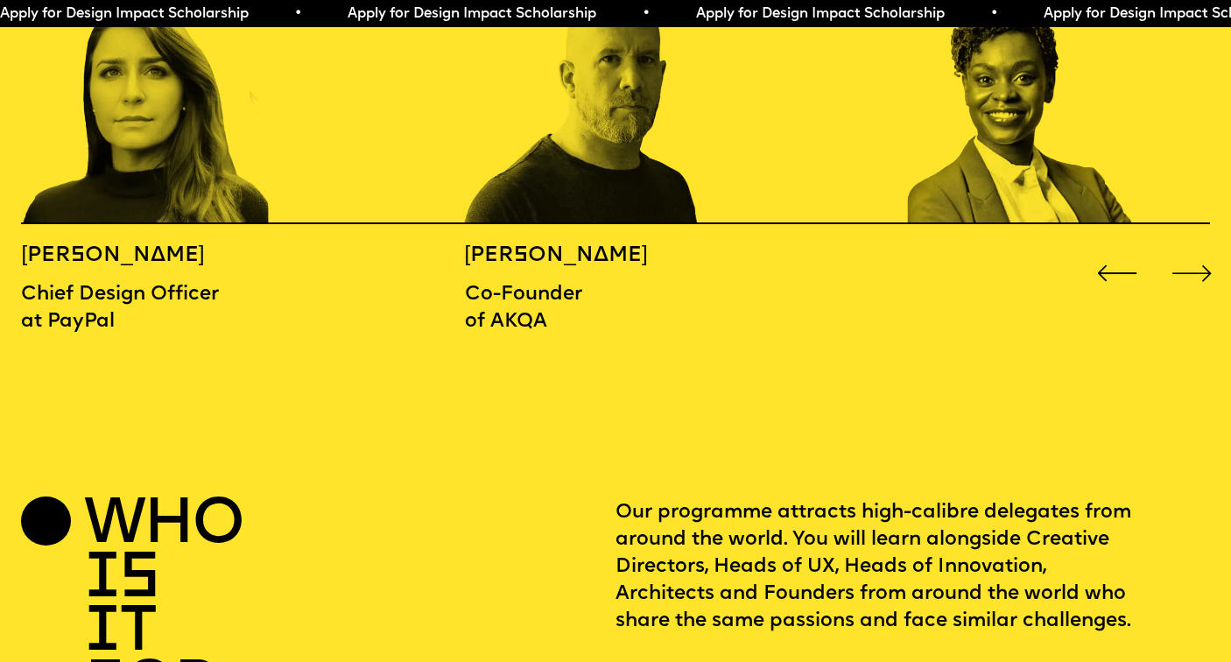
click at [1200, 249] on div "Next slide" at bounding box center [1192, 273] width 49 height 49
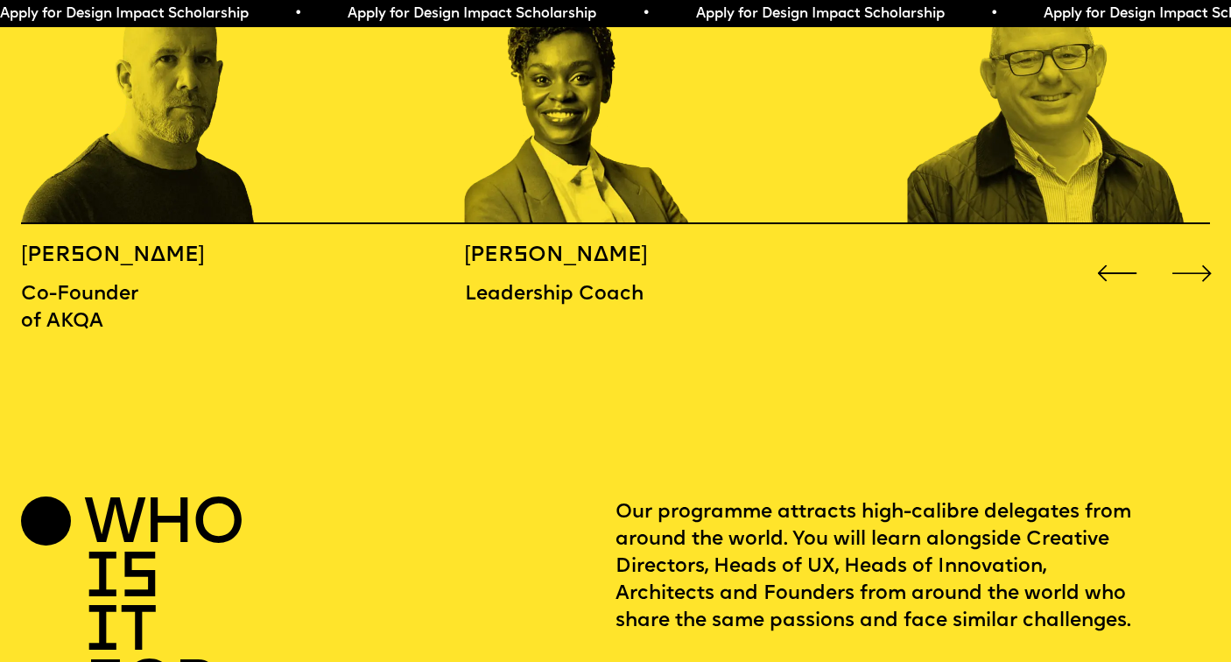
click at [1200, 249] on div "Next slide" at bounding box center [1192, 273] width 49 height 49
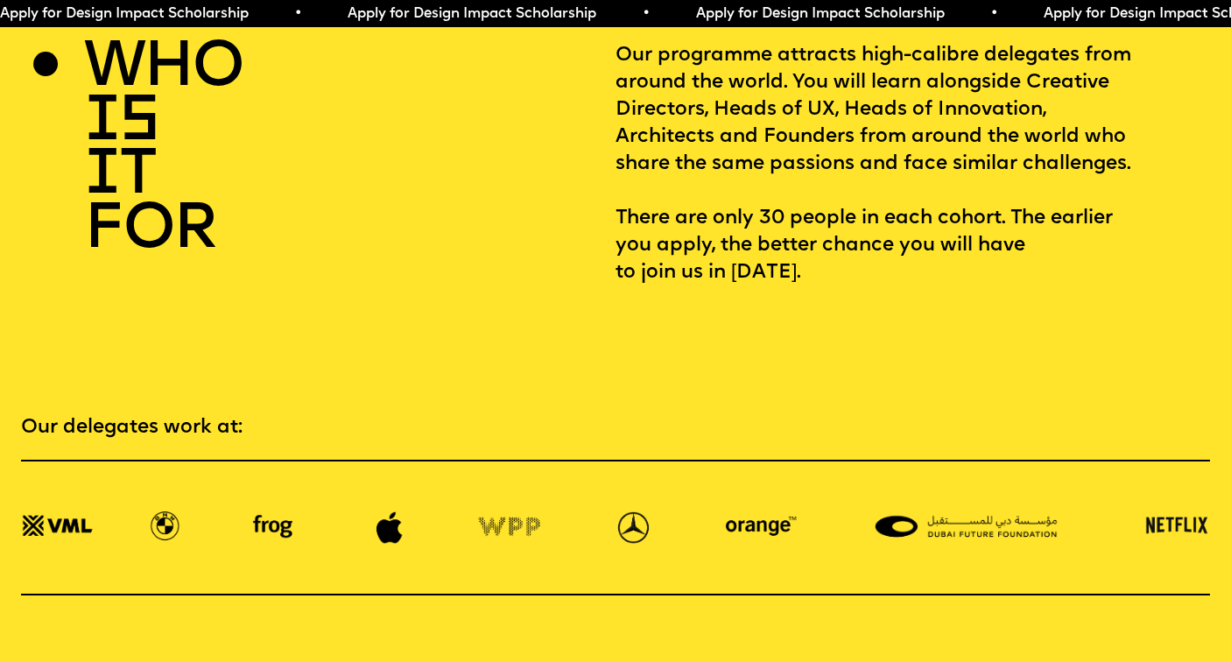
scroll to position [2525, 0]
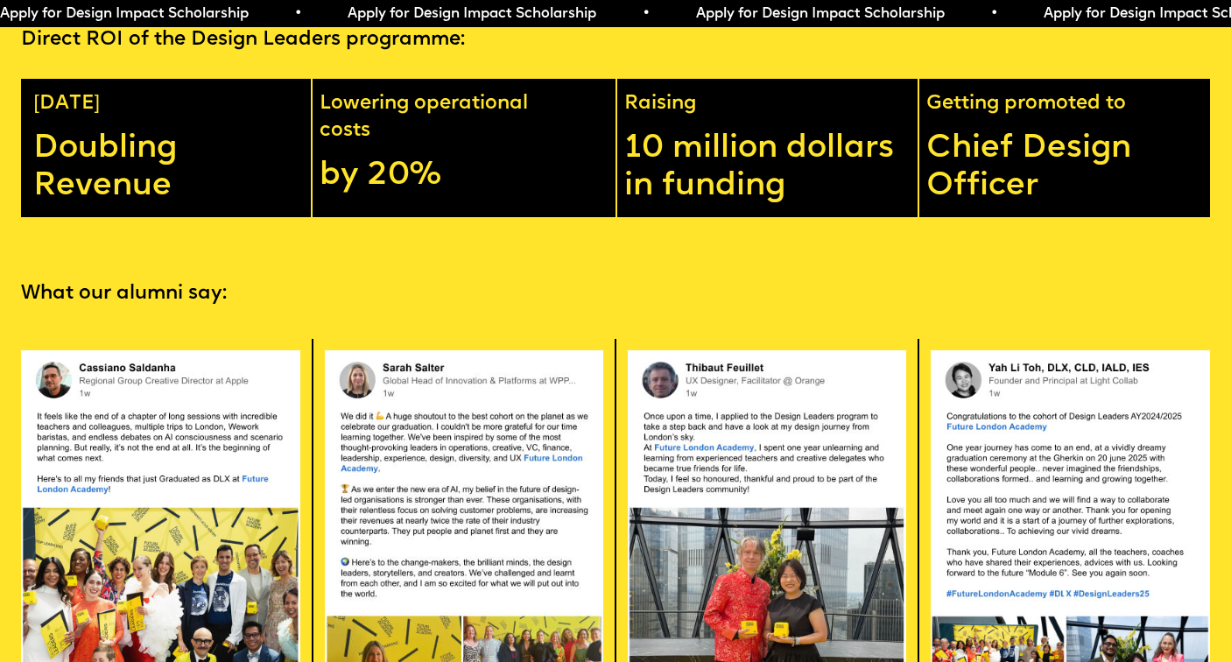
click at [739, 295] on section "What our alumni say: Apply now" at bounding box center [615, 590] width 1231 height 746
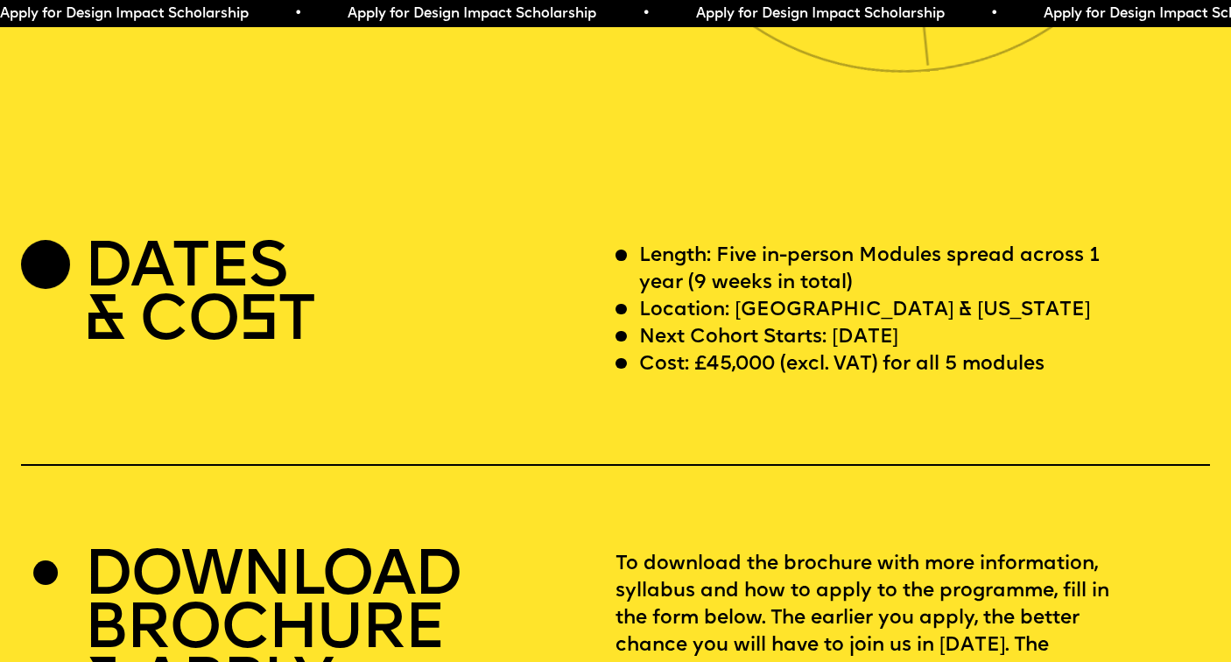
scroll to position [4896, 0]
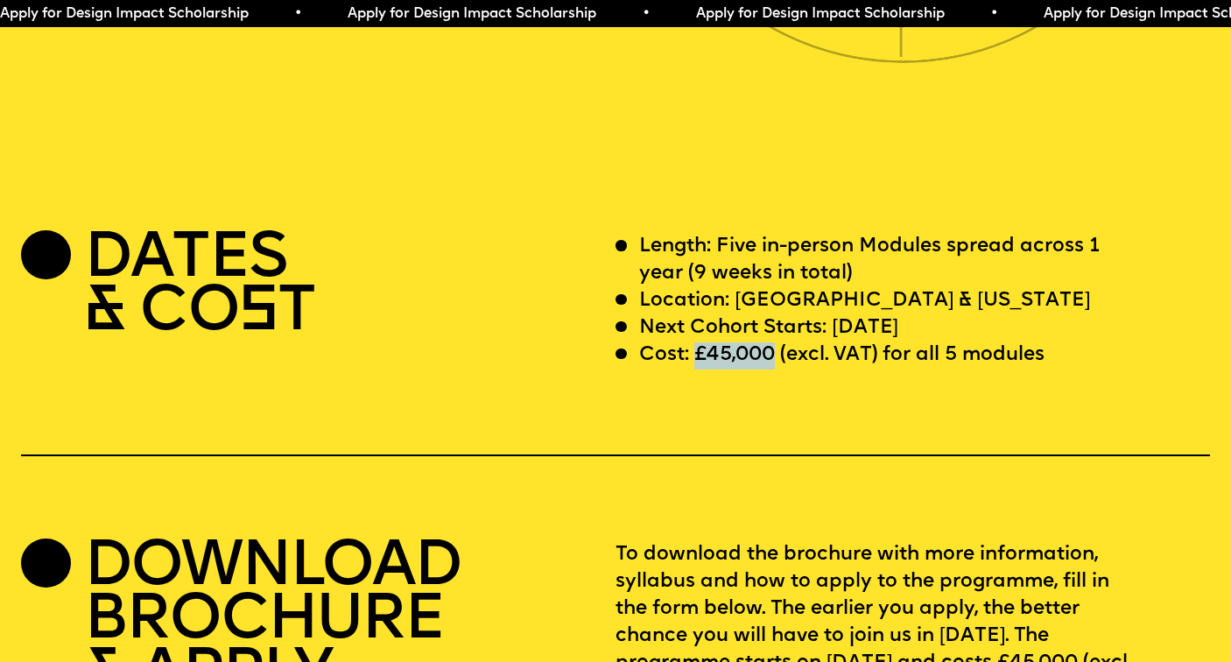
drag, startPoint x: 693, startPoint y: 322, endPoint x: 773, endPoint y: 321, distance: 80.6
click at [773, 342] on p "Cost: £45,000 (excl. VAT) for all 5 modules" at bounding box center [842, 355] width 406 height 27
copy p "£45,000"
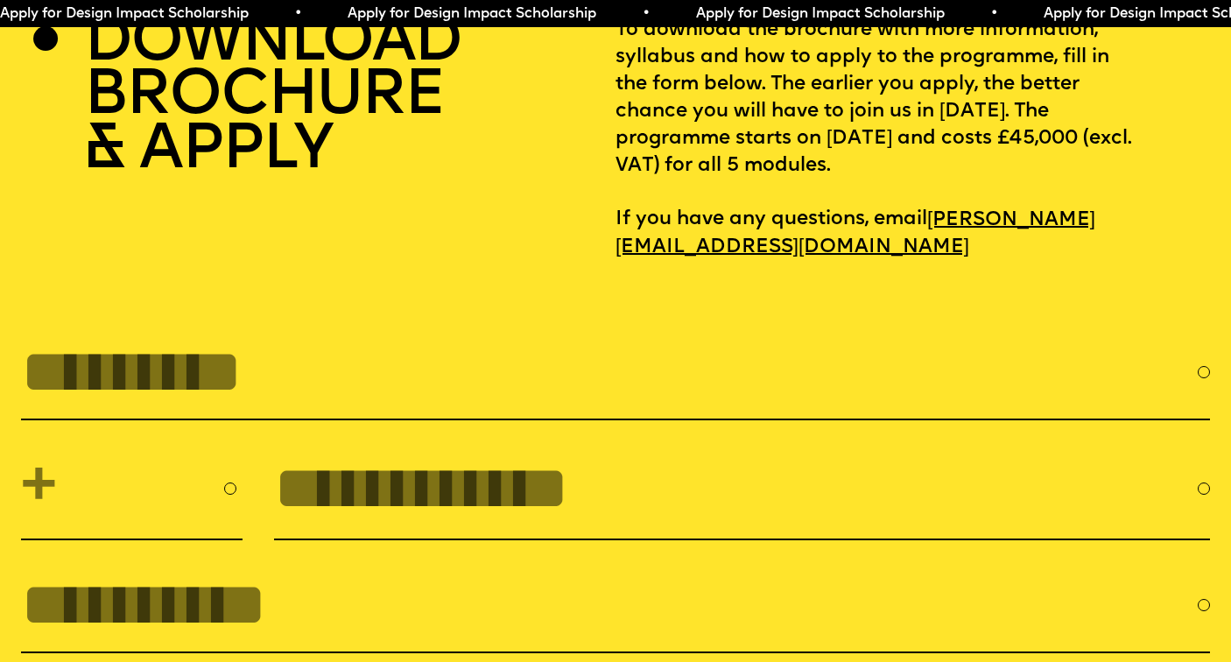
scroll to position [5421, 0]
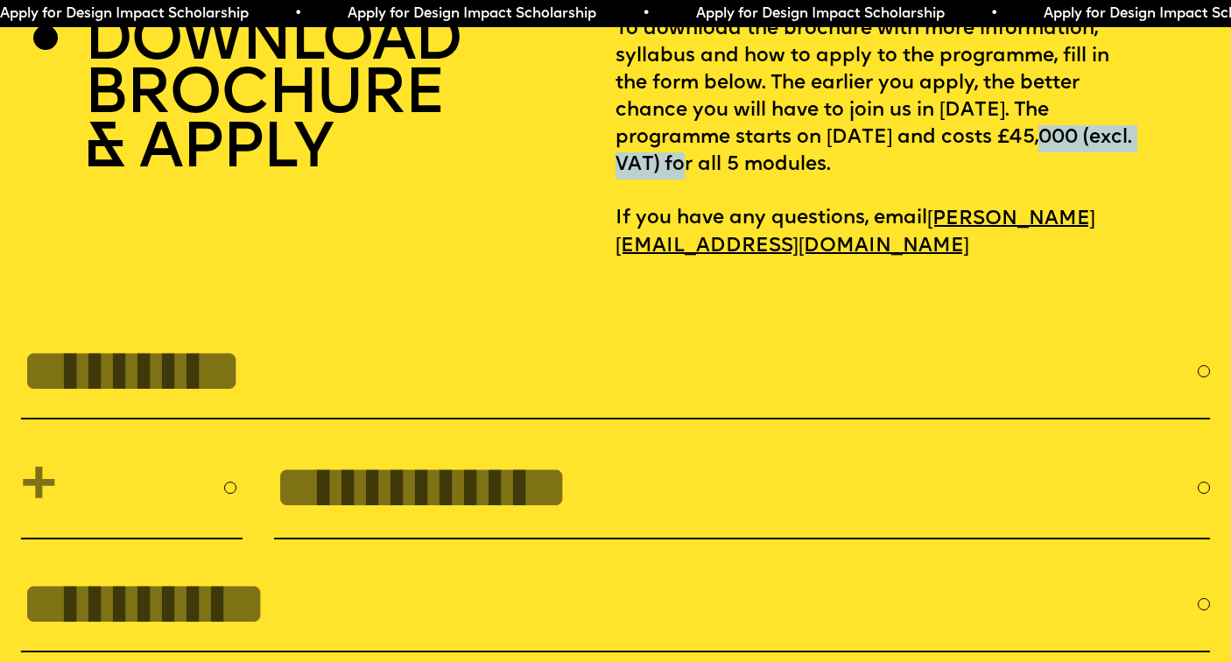
drag, startPoint x: 617, startPoint y: 128, endPoint x: 794, endPoint y: 128, distance: 176.9
click at [794, 128] on p "To download the brochure with more information, syllabus and how to apply to th…" at bounding box center [913, 138] width 595 height 243
copy p "£45,000 (excl. VAT"
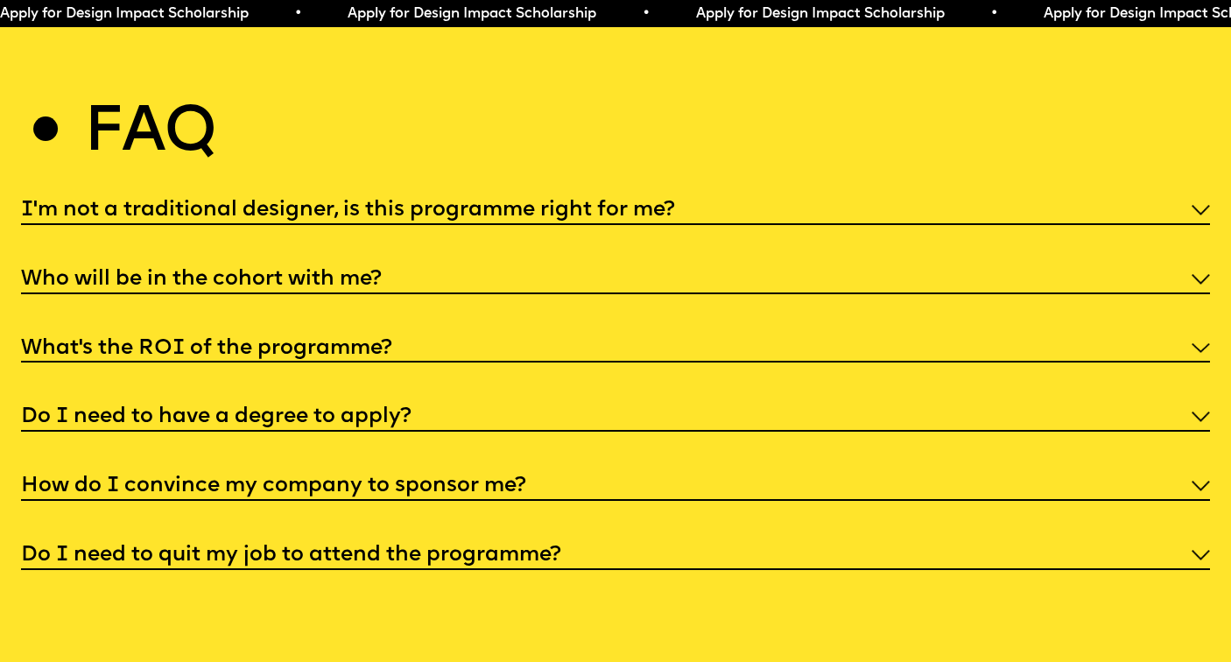
scroll to position [6338, 0]
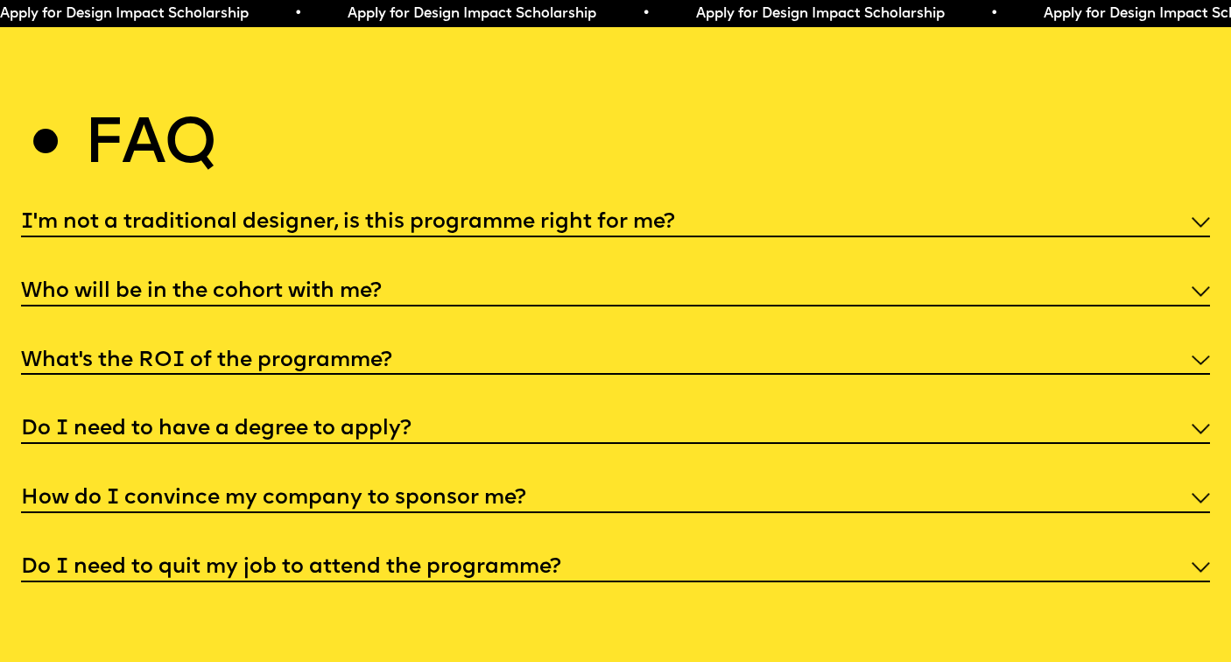
click at [457, 214] on h5 "I'm not a traditional designer, is this programme right for me?" at bounding box center [348, 223] width 654 height 18
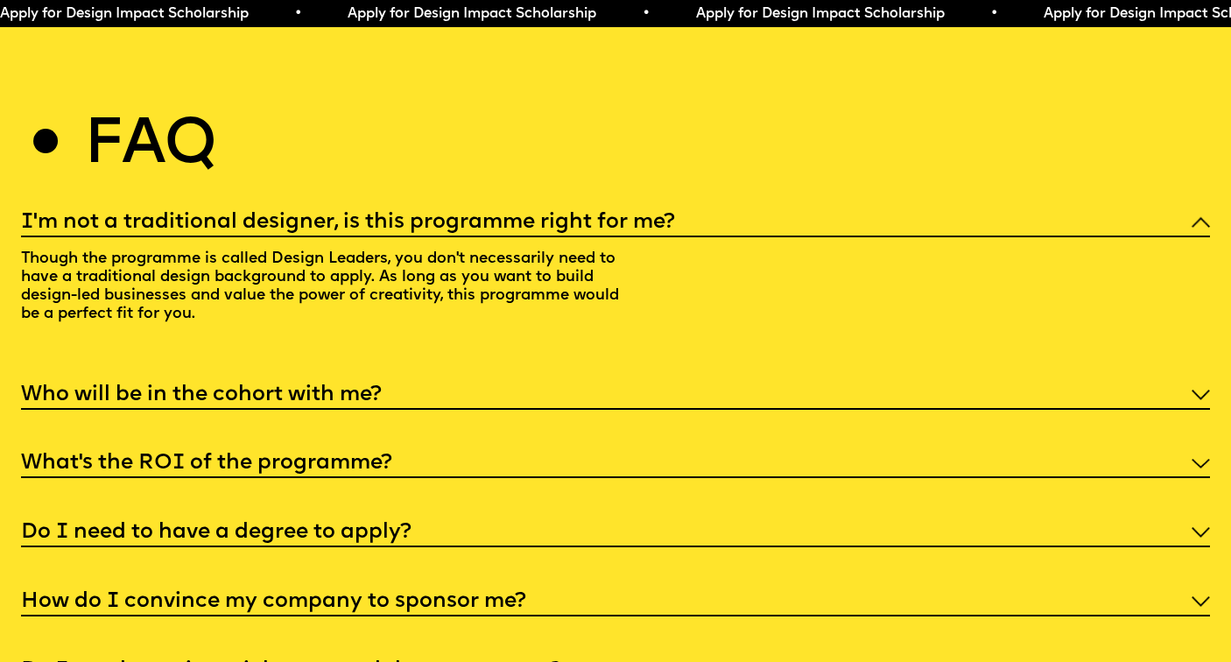
click at [279, 393] on div "Who will be in the cohort with me?" at bounding box center [615, 393] width 1189 height 32
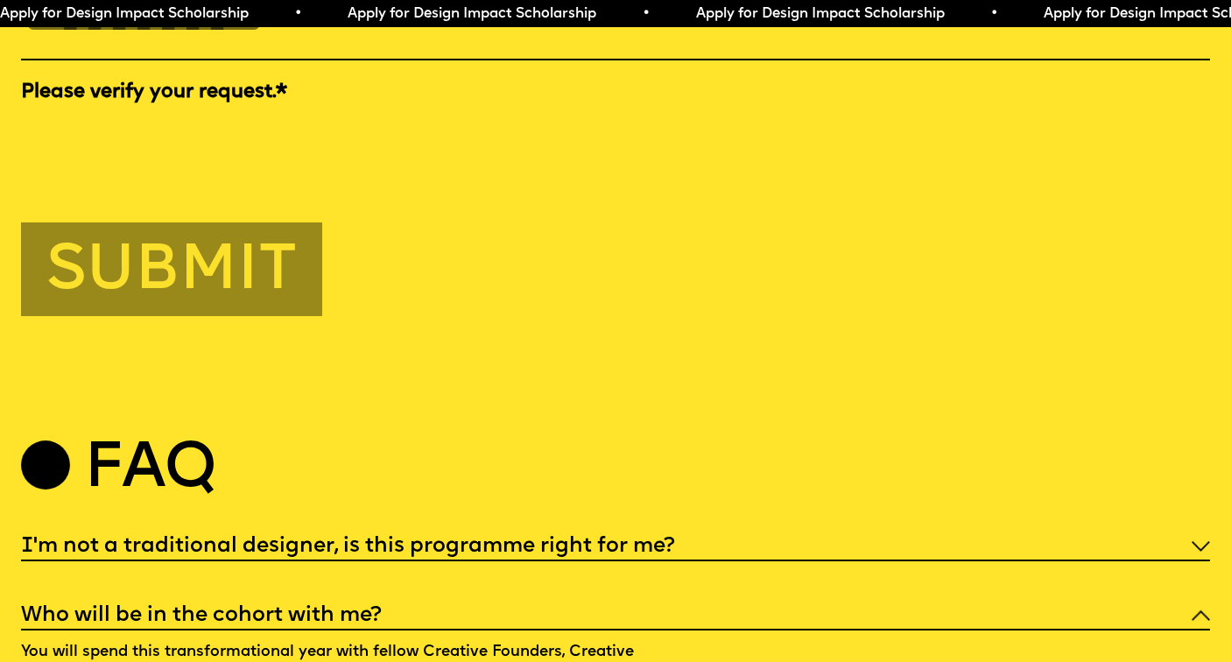
scroll to position [6013, 0]
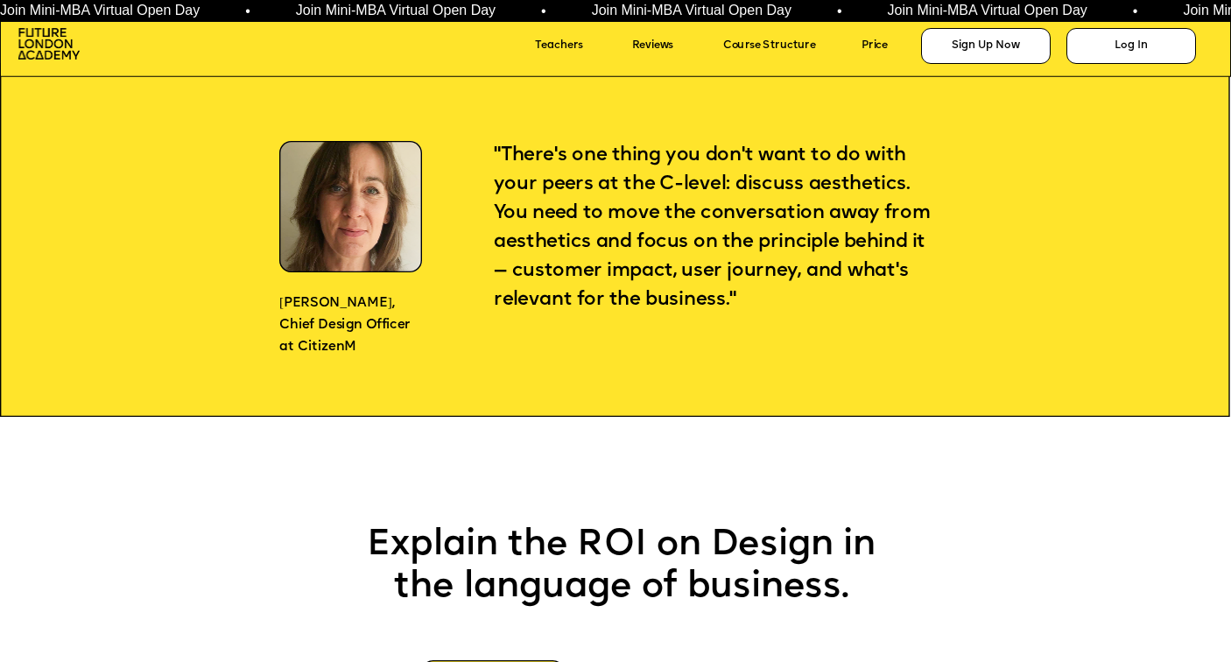
scroll to position [1417, 0]
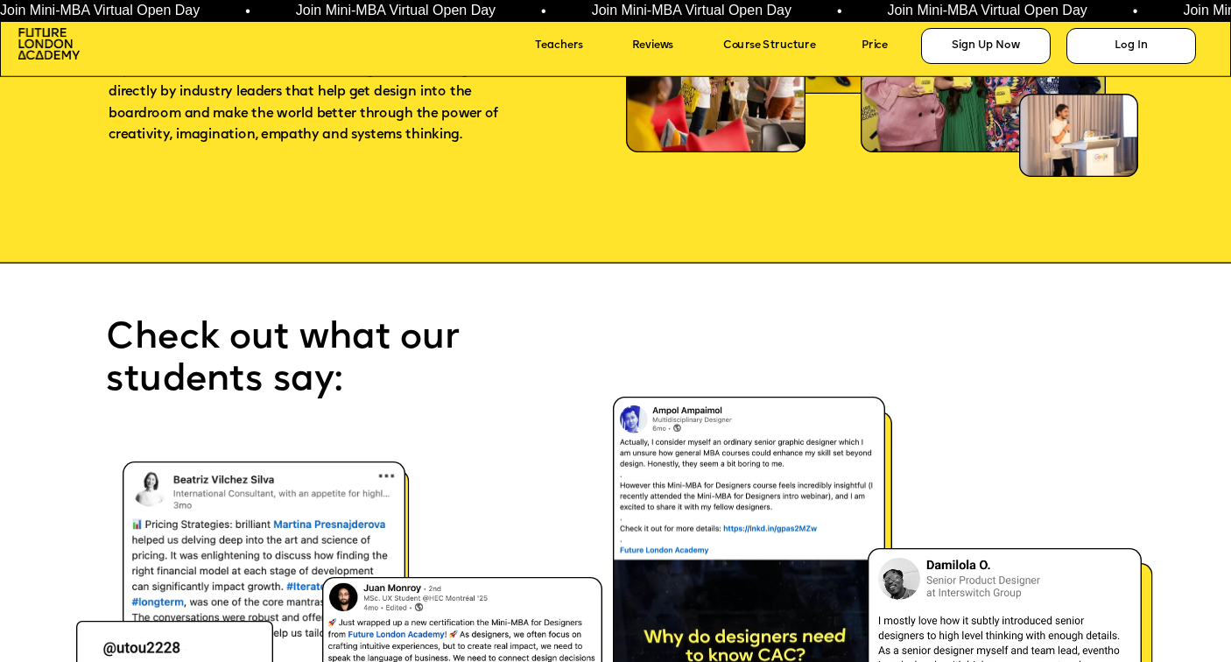
scroll to position [8519, 0]
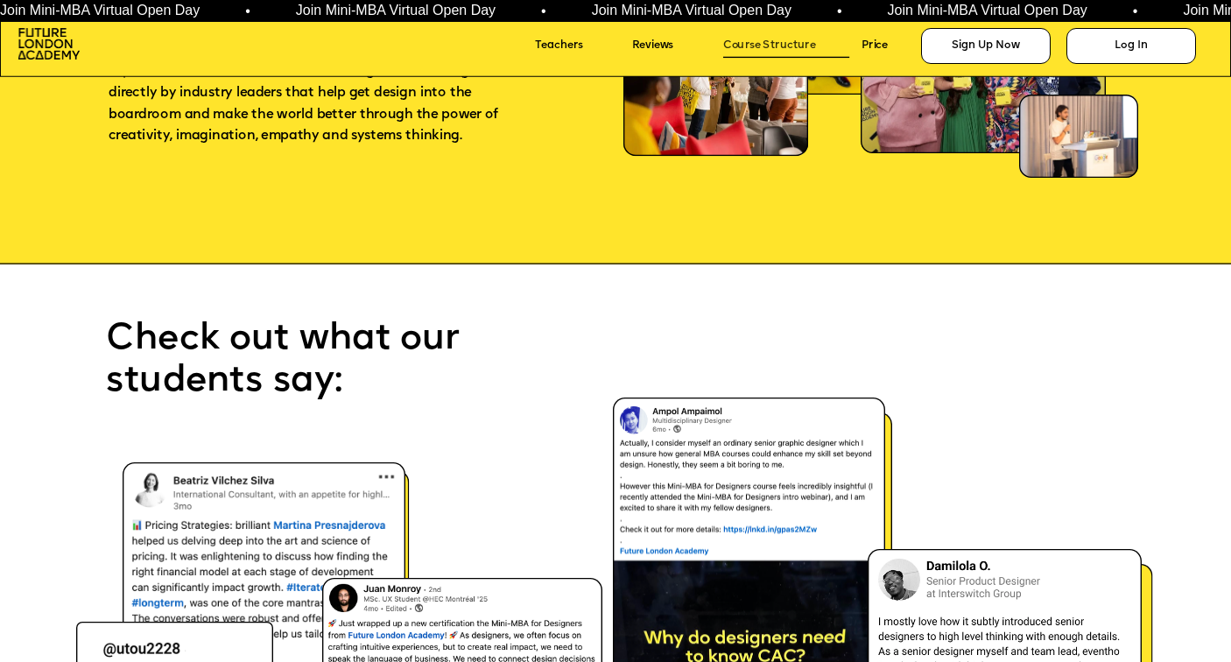
click at [776, 49] on link "Course Structure" at bounding box center [786, 46] width 127 height 23
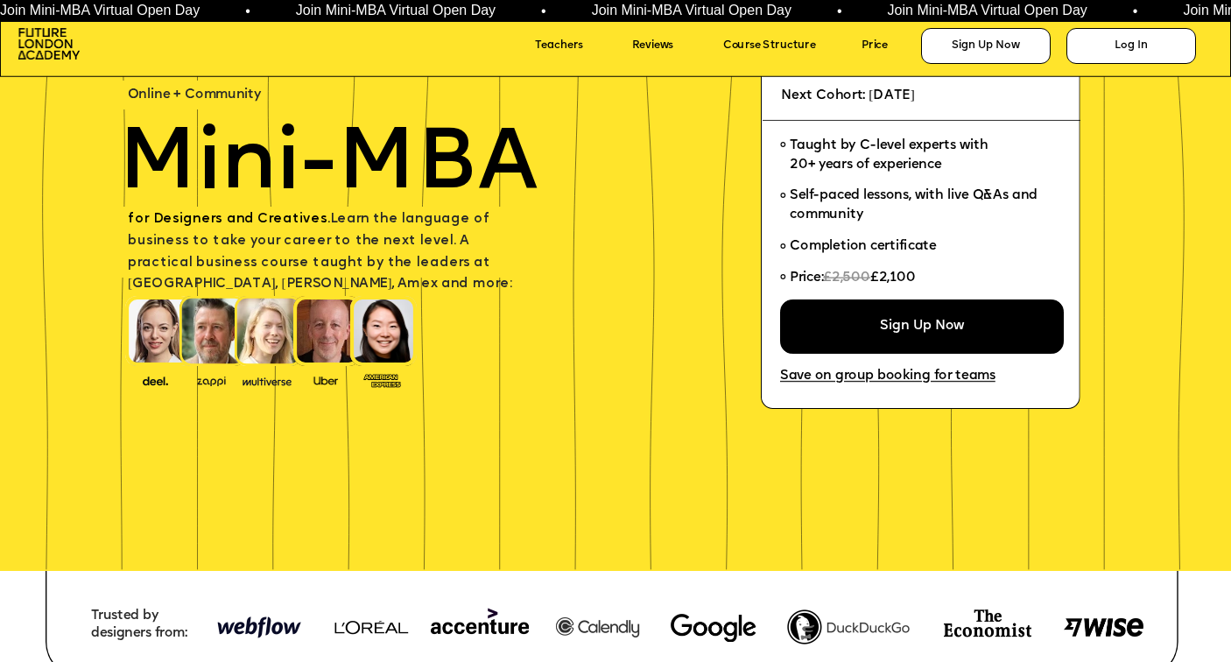
scroll to position [0, 0]
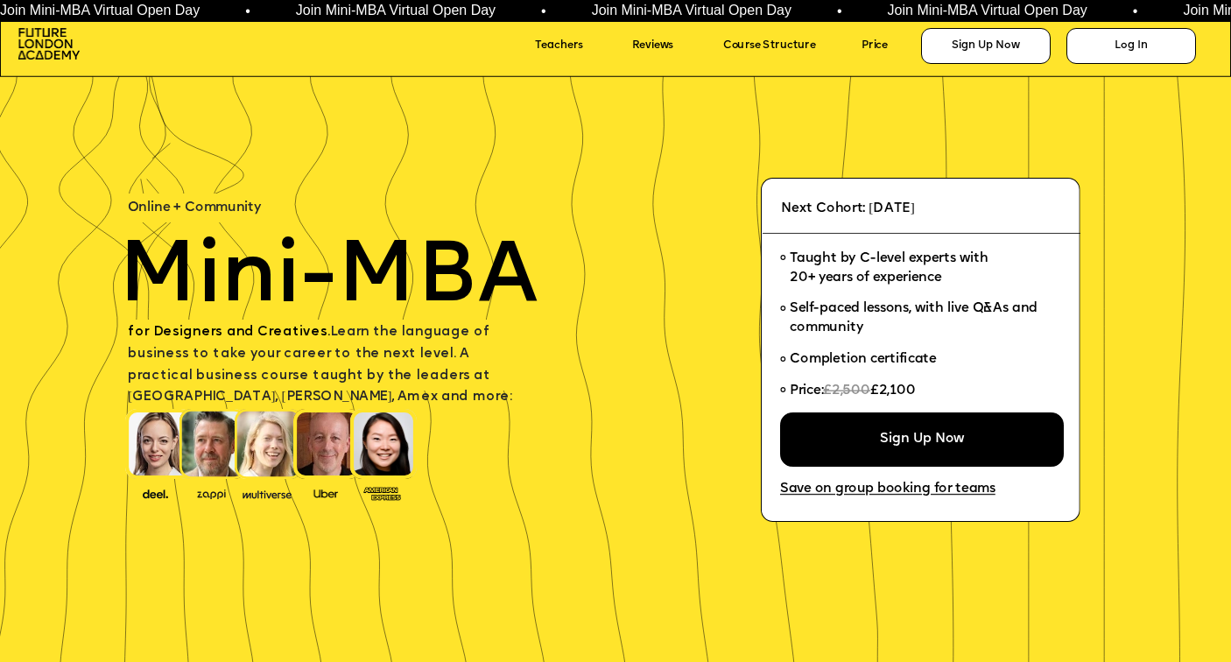
drag, startPoint x: 89, startPoint y: 52, endPoint x: 21, endPoint y: 30, distance: 71.7
click at [21, 30] on div "Sign Up Now Log In Course Structure Reviews Teachers Price" at bounding box center [615, 331] width 1231 height 662
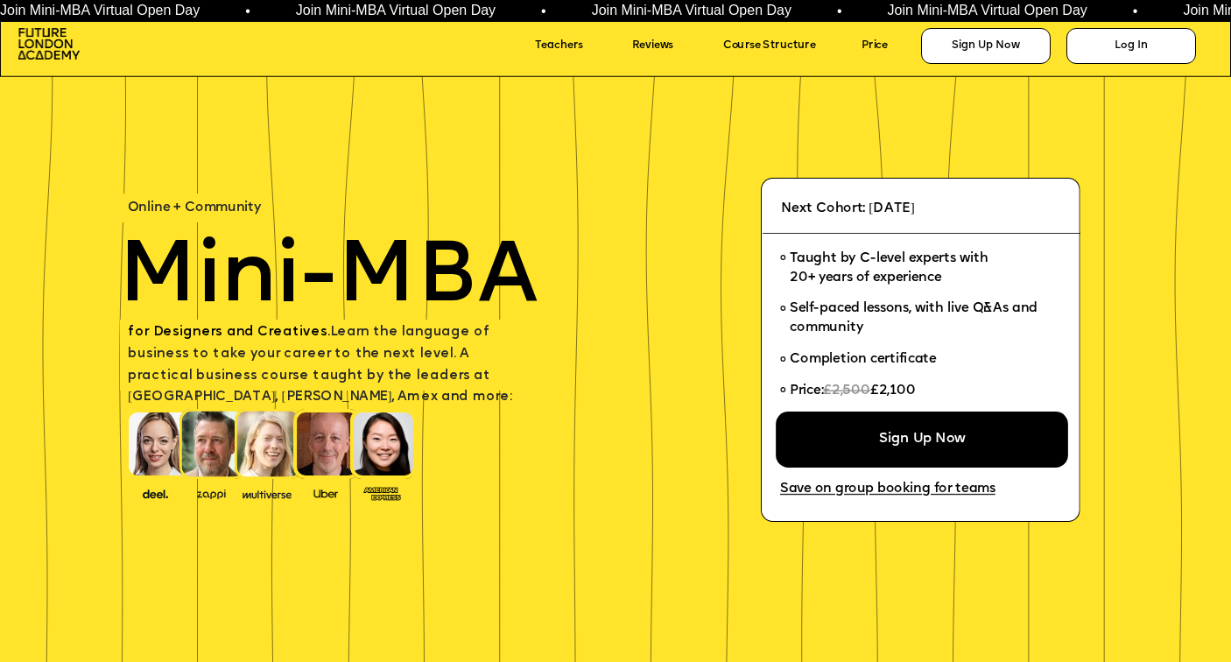
click at [909, 441] on div "Sign Up Now" at bounding box center [922, 440] width 293 height 56
